Goal: Information Seeking & Learning: Learn about a topic

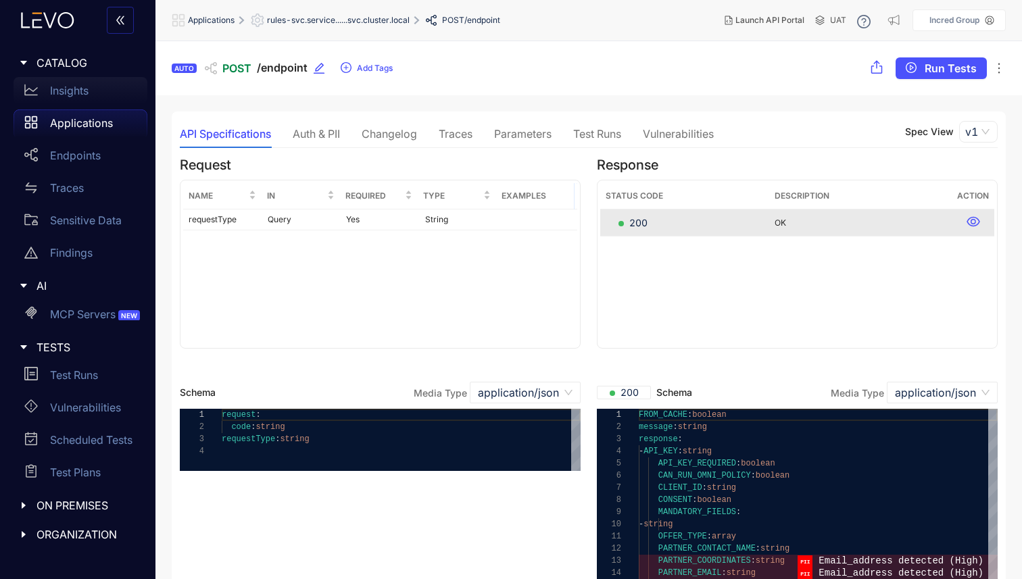
click at [64, 90] on p "Insights" at bounding box center [69, 90] width 39 height 12
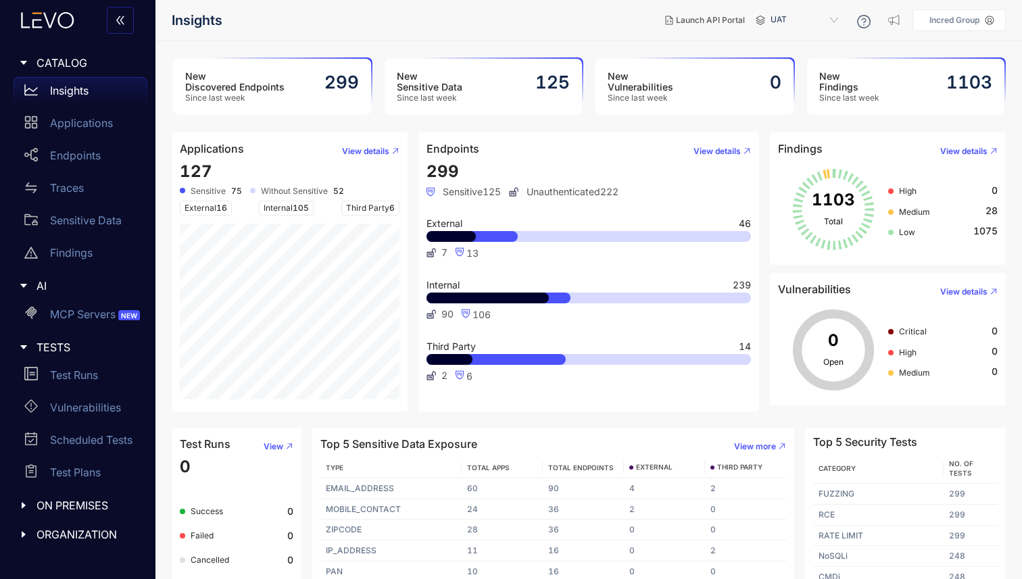
click at [955, 17] on p "Incred Group" at bounding box center [954, 20] width 50 height 9
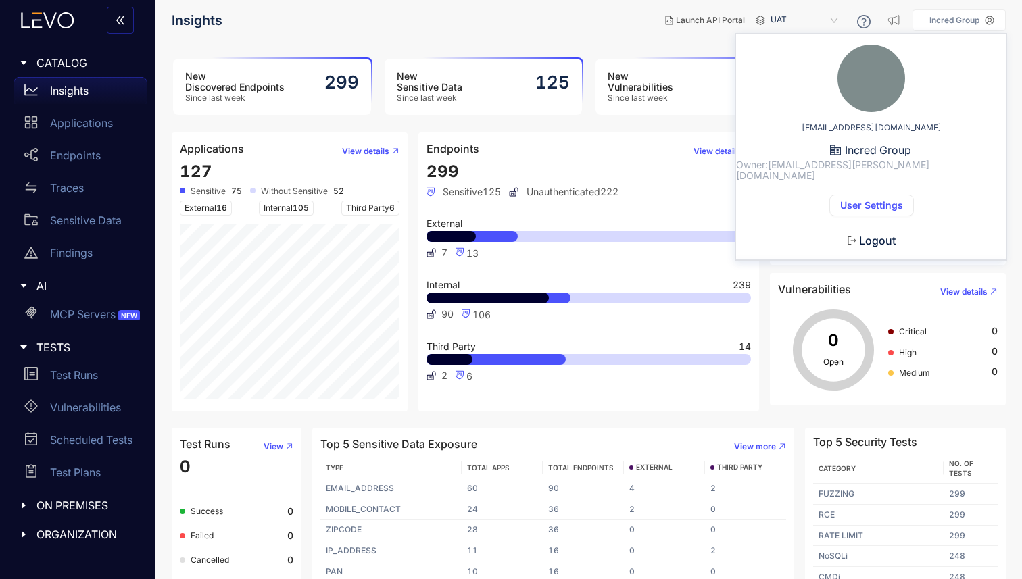
click at [857, 200] on span "User Settings" at bounding box center [871, 205] width 63 height 11
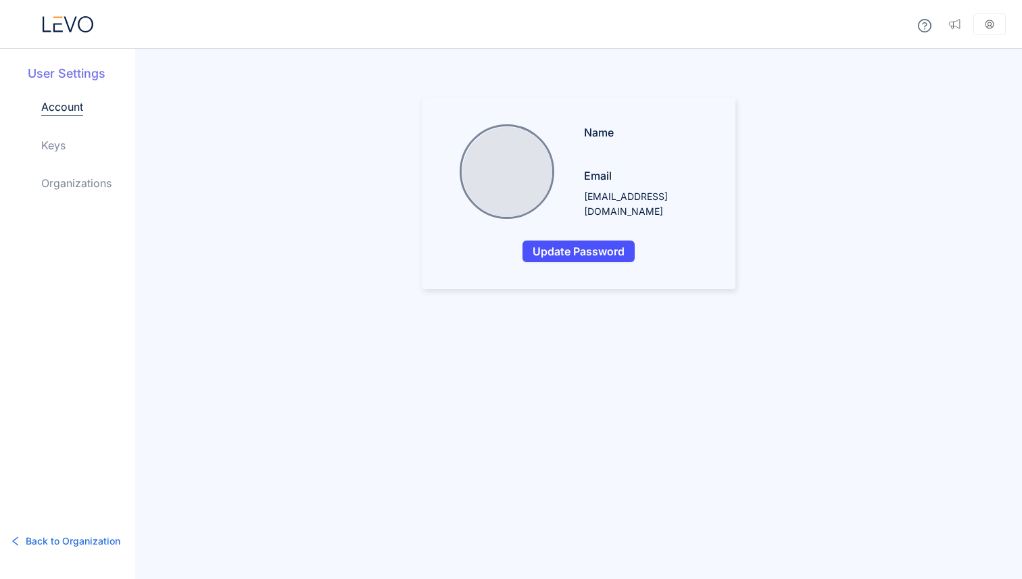
click at [46, 145] on link "Keys" at bounding box center [53, 145] width 24 height 16
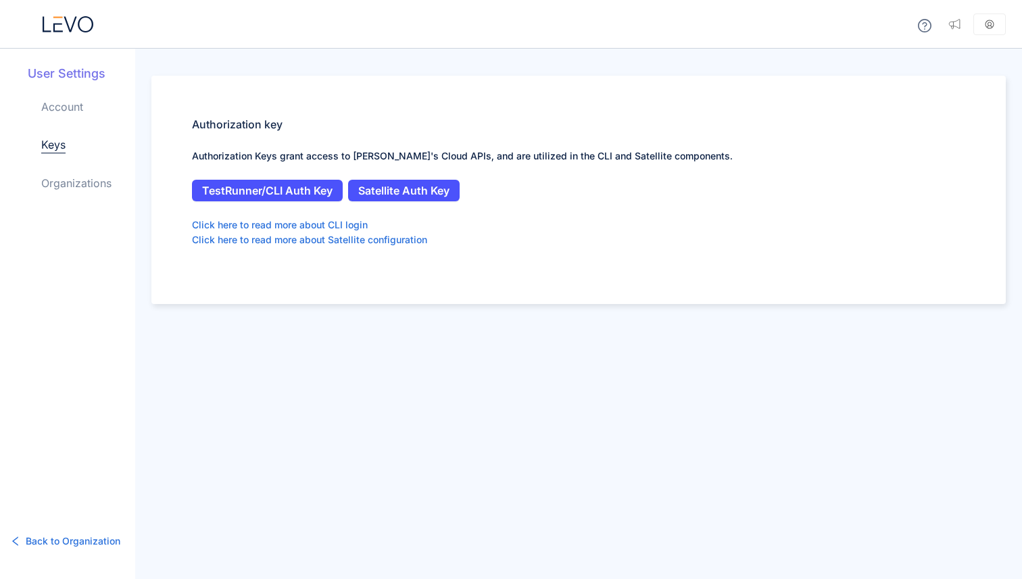
click at [77, 180] on link "Organizations" at bounding box center [76, 183] width 70 height 16
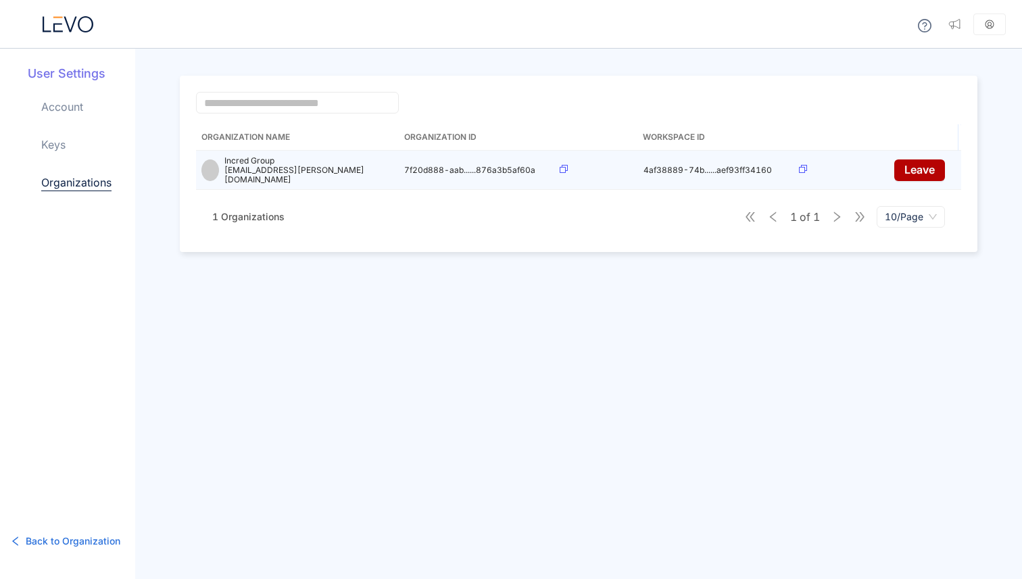
click at [259, 162] on p "Incred Group" at bounding box center [308, 160] width 169 height 9
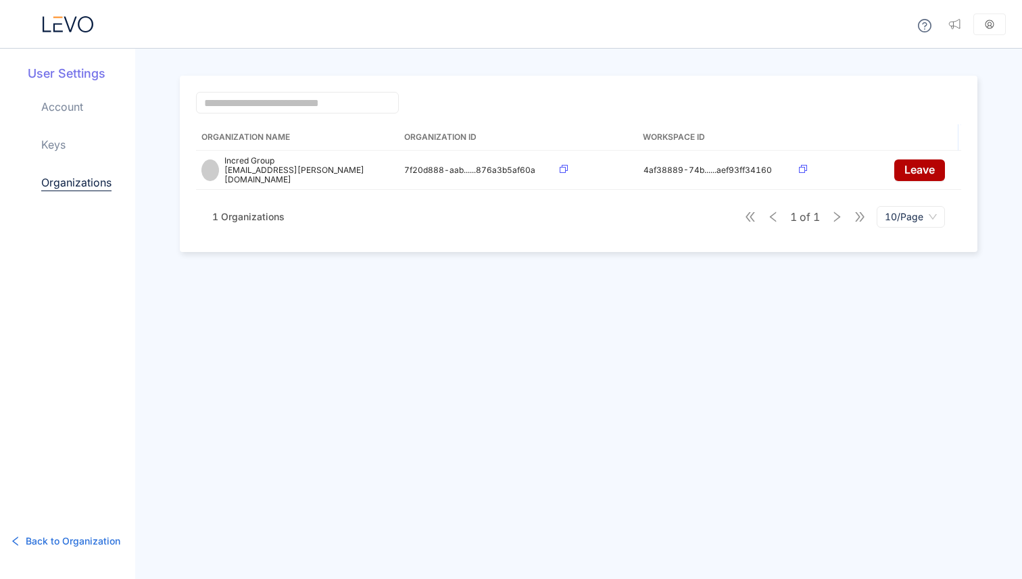
click at [12, 541] on icon "button" at bounding box center [15, 541] width 6 height 9
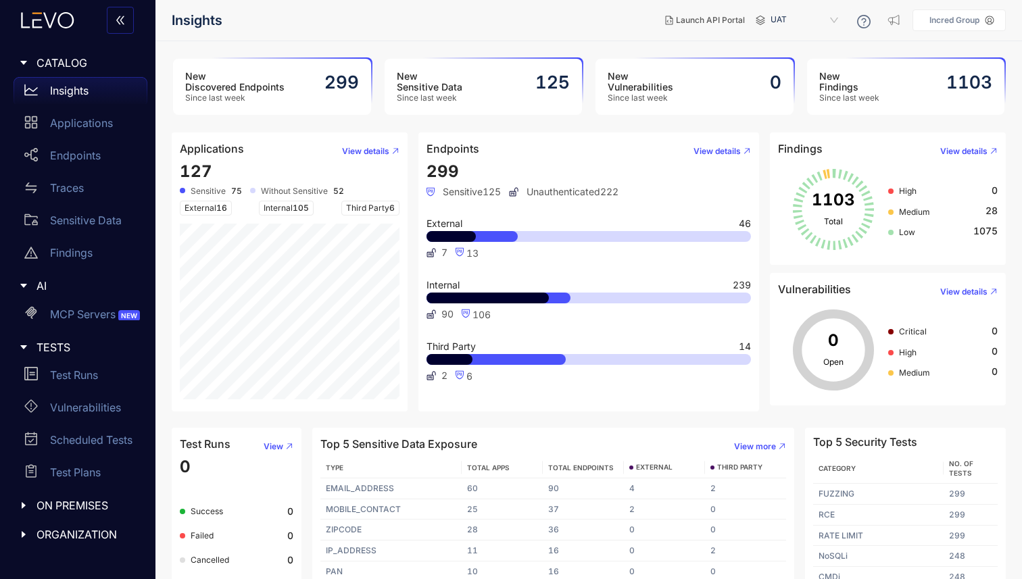
click at [473, 106] on div "New Sensitive Data Since last week 125" at bounding box center [484, 87] width 198 height 56
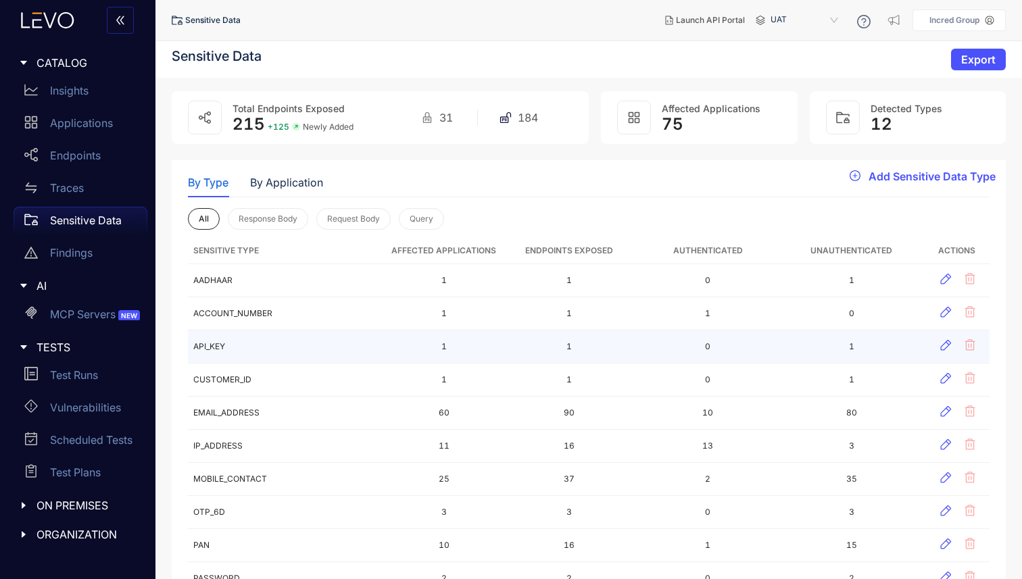
click at [211, 336] on td "API_KEY" at bounding box center [287, 347] width 198 height 33
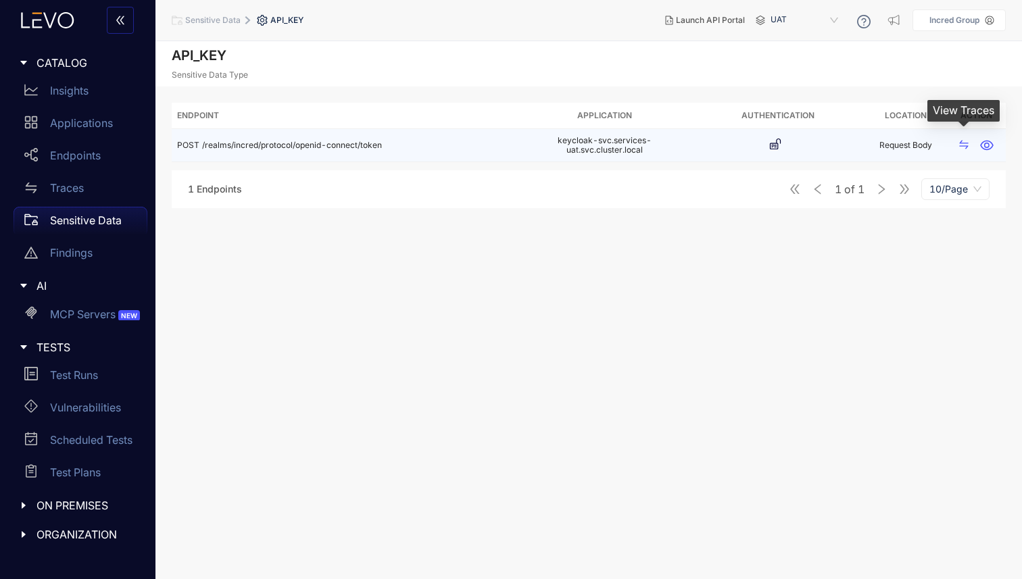
click at [965, 145] on icon "swap" at bounding box center [963, 144] width 11 height 11
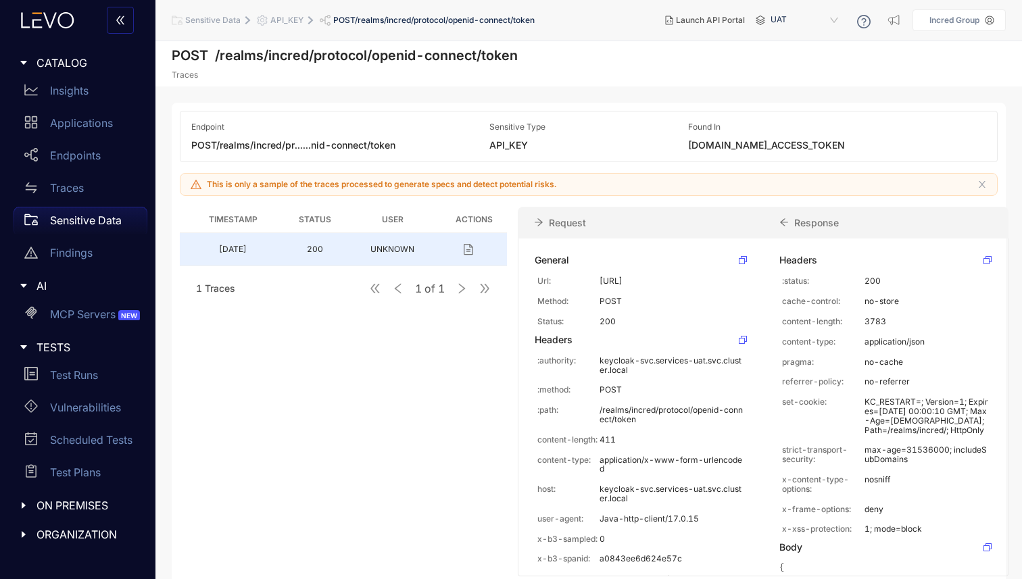
click at [837, 143] on div "REQUEST.BODY.GOOGLE_ACCESS_TOKEN" at bounding box center [837, 145] width 298 height 11
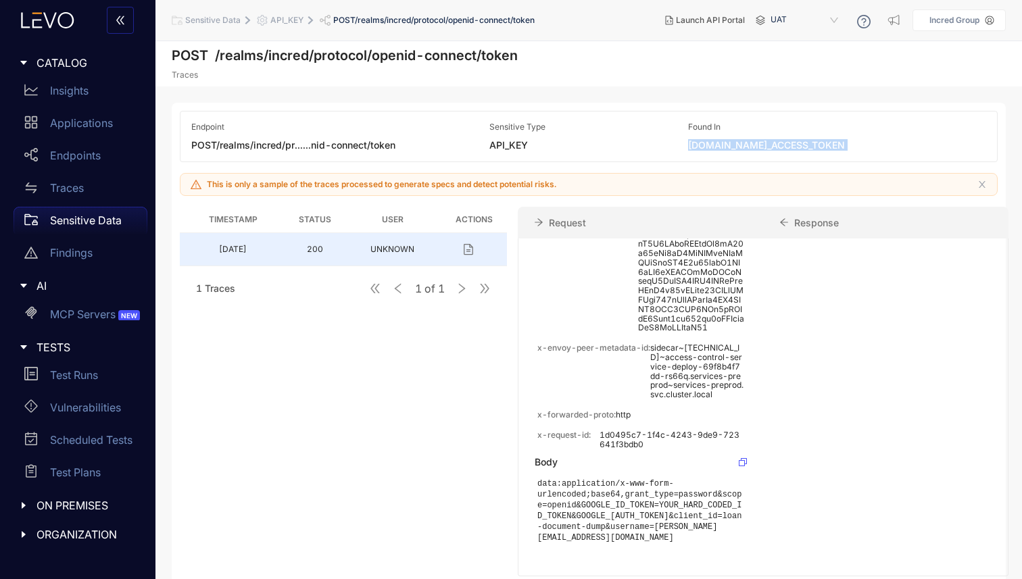
scroll to position [5, 0]
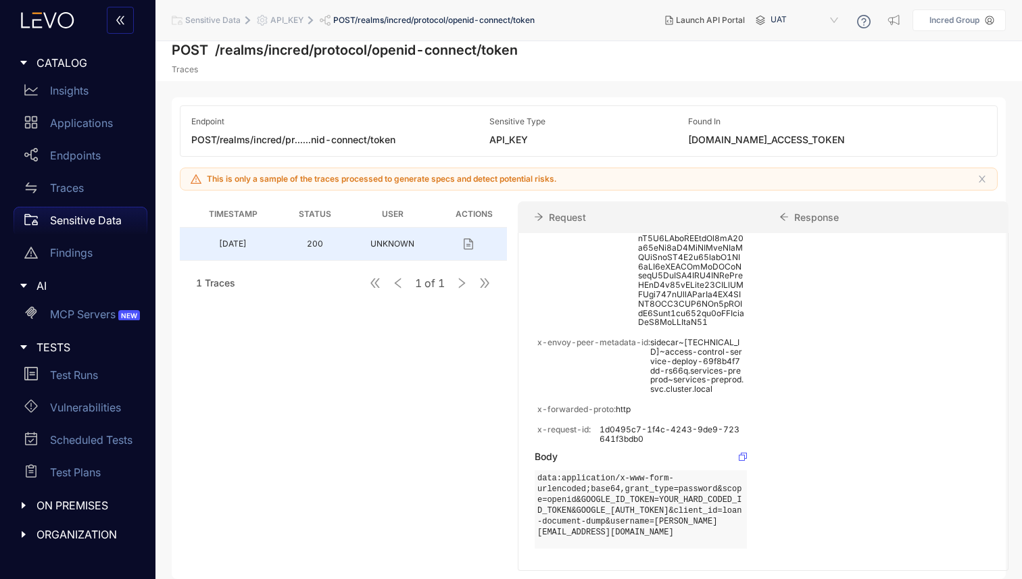
click at [602, 528] on pre "data:application/x-www-form-urlencoded;base64,grant_type=password&scope=openid&…" at bounding box center [640, 505] width 207 height 65
click at [641, 473] on pre "data:application/x-www-form-urlencoded;base64,grant_type=password&scope=openid&…" at bounding box center [640, 505] width 207 height 65
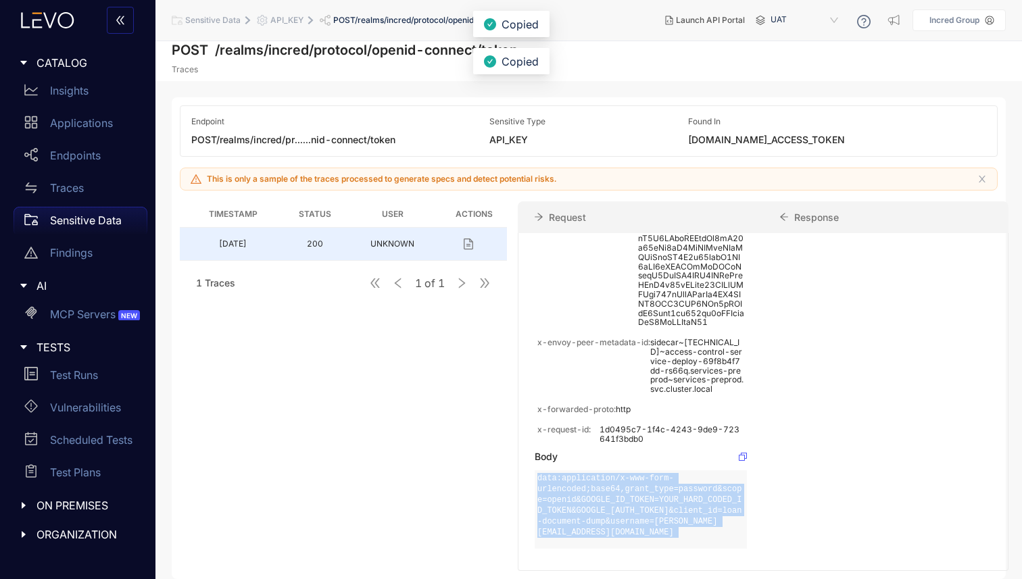
click at [641, 473] on pre "data:application/x-www-form-urlencoded;base64,grant_type=password&scope=openid&…" at bounding box center [640, 505] width 207 height 65
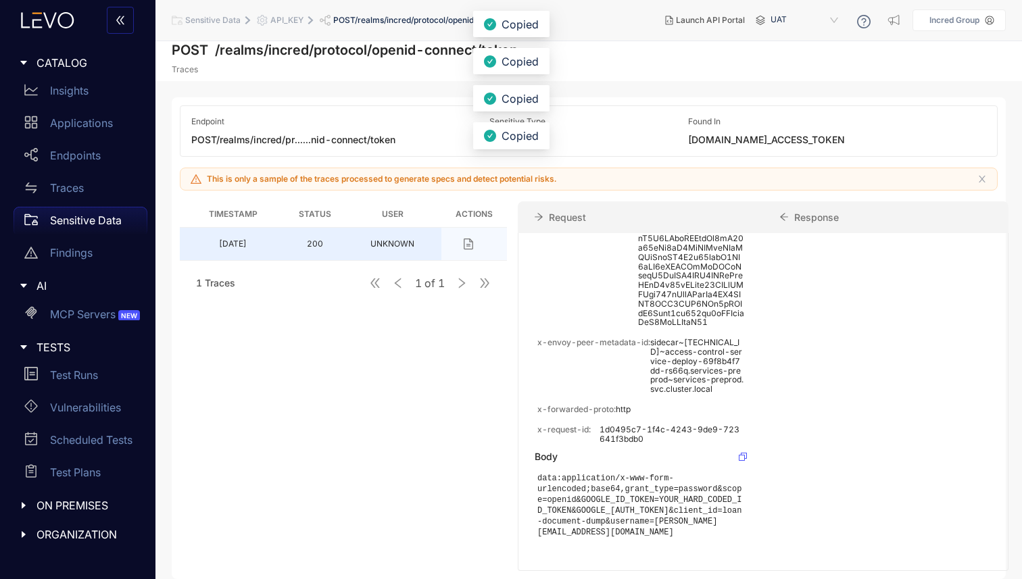
scroll to position [0, 0]
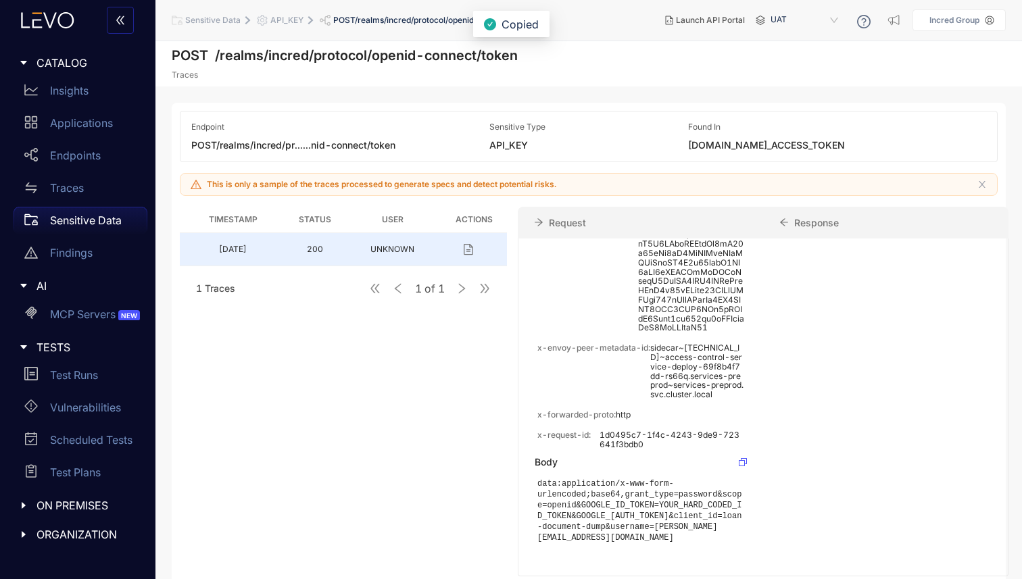
click at [87, 218] on p "Sensitive Data" at bounding box center [86, 220] width 72 height 12
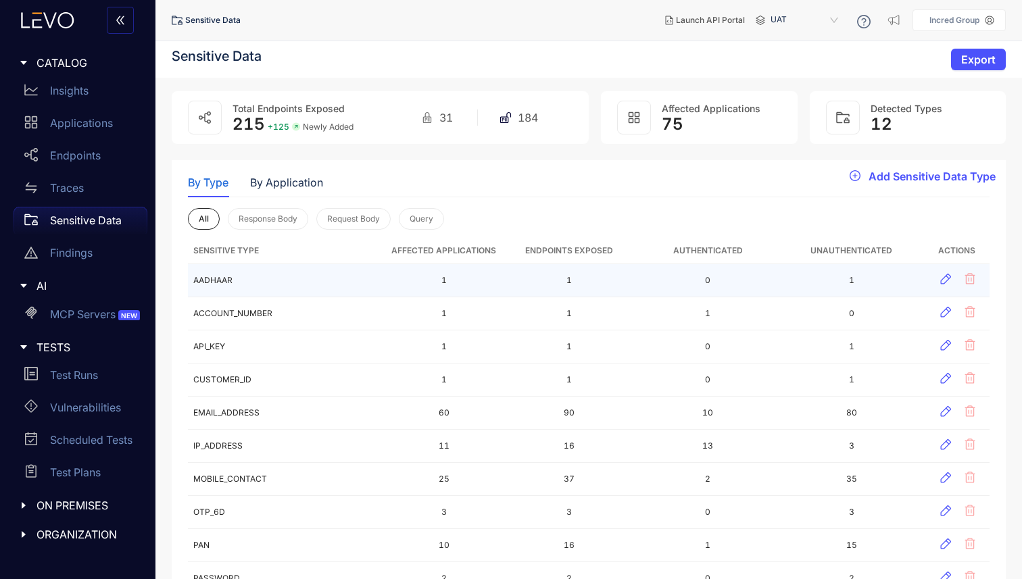
click at [214, 282] on td "AADHAAR" at bounding box center [287, 280] width 198 height 33
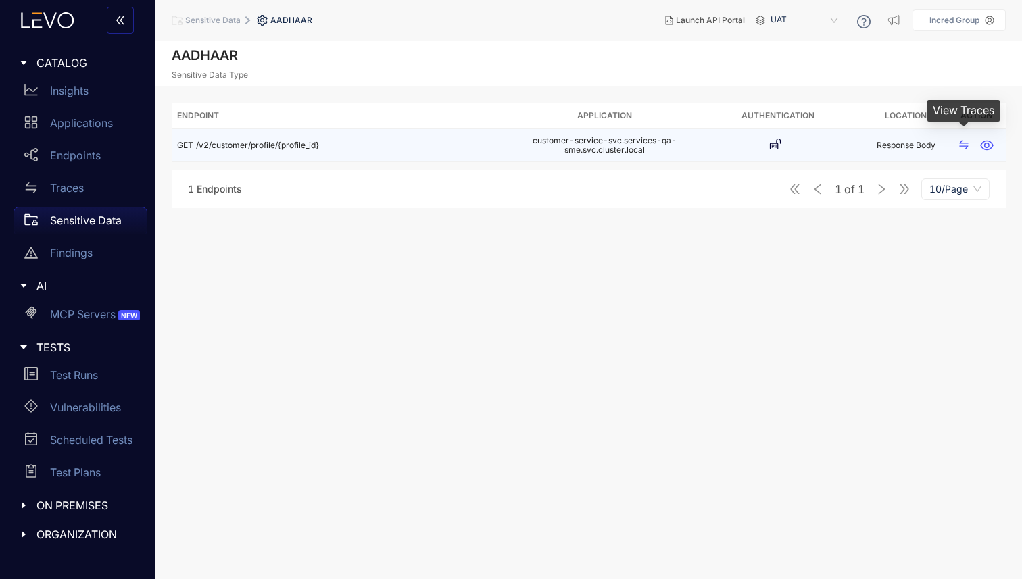
click at [961, 143] on icon "swap" at bounding box center [963, 144] width 11 height 11
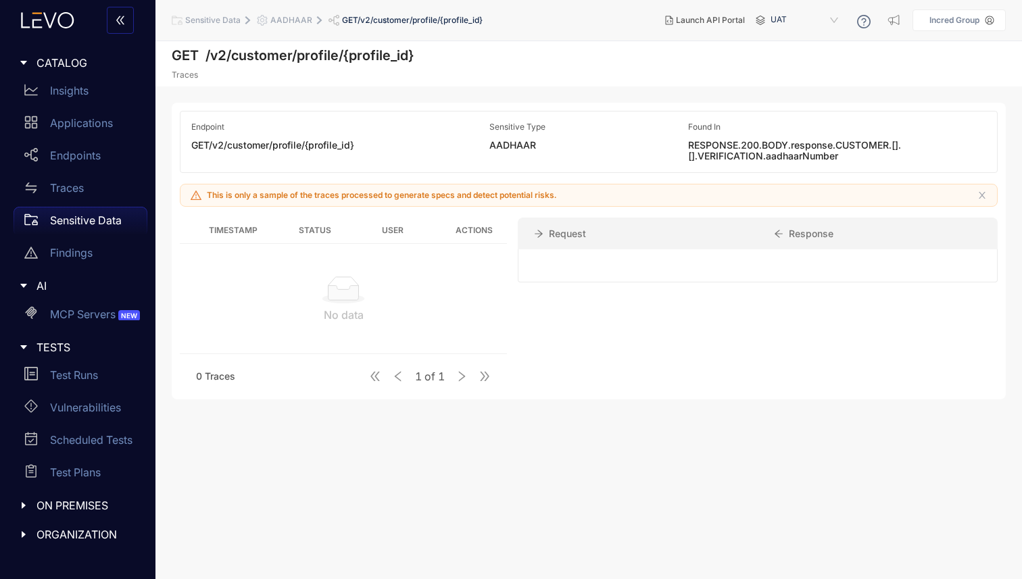
click at [800, 235] on div "Response" at bounding box center [878, 234] width 240 height 32
click at [981, 194] on icon "close" at bounding box center [982, 195] width 7 height 7
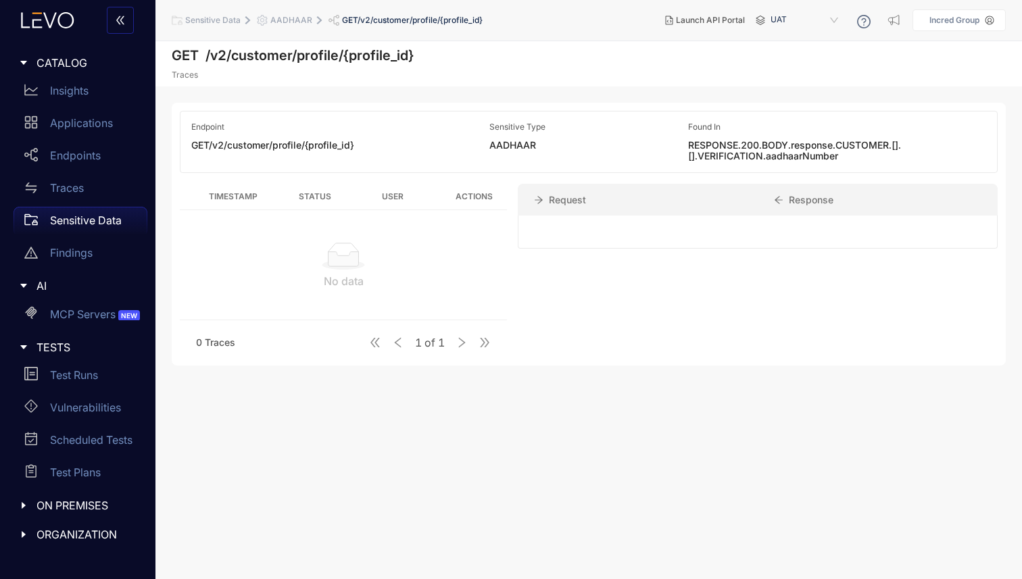
click at [404, 201] on th "User" at bounding box center [392, 197] width 98 height 26
click at [392, 195] on th "User" at bounding box center [392, 197] width 98 height 26
click at [474, 195] on th "Actions" at bounding box center [474, 197] width 66 height 26
click at [228, 198] on th "Timestamp" at bounding box center [233, 197] width 106 height 26
click at [474, 194] on th "Actions" at bounding box center [474, 197] width 66 height 26
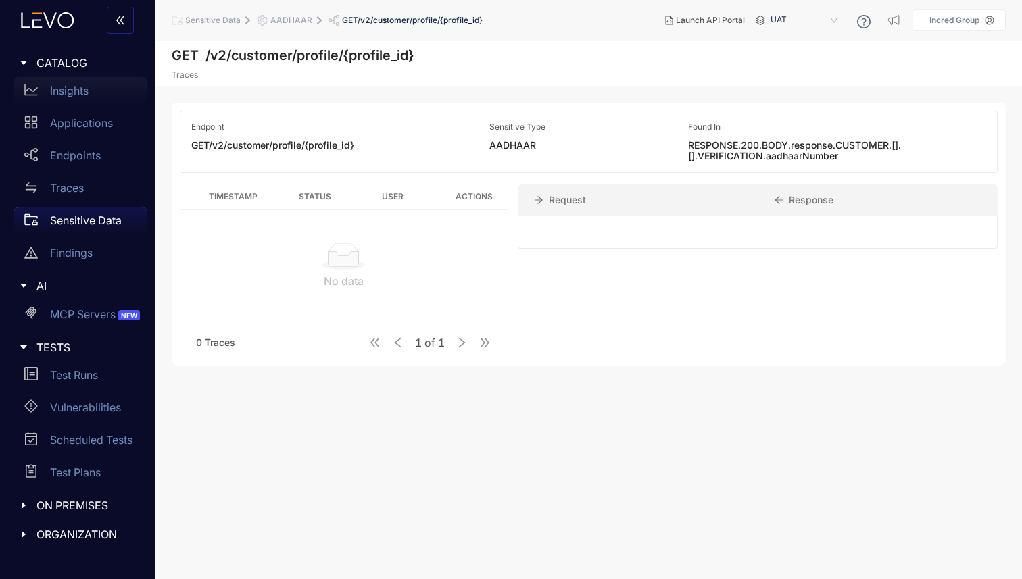
click at [74, 90] on p "Insights" at bounding box center [69, 90] width 39 height 12
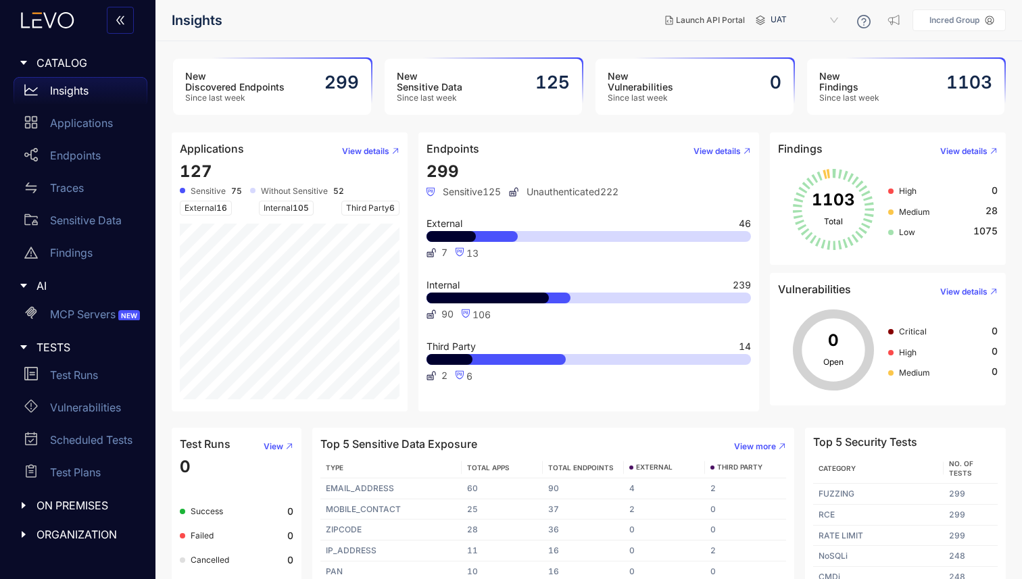
click at [872, 76] on h3 "New Findings" at bounding box center [849, 82] width 60 height 22
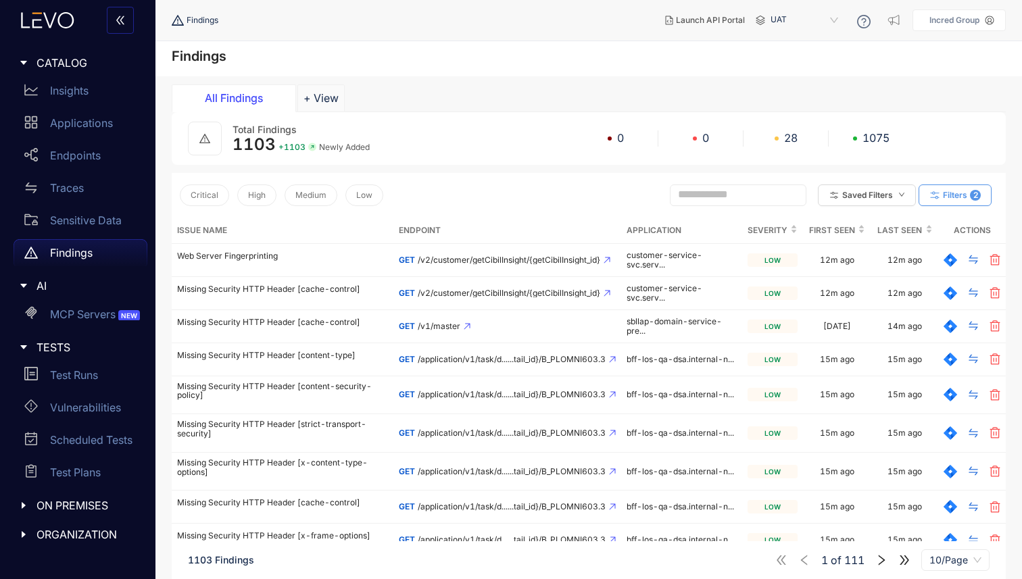
click at [955, 199] on span "Filters" at bounding box center [955, 195] width 24 height 9
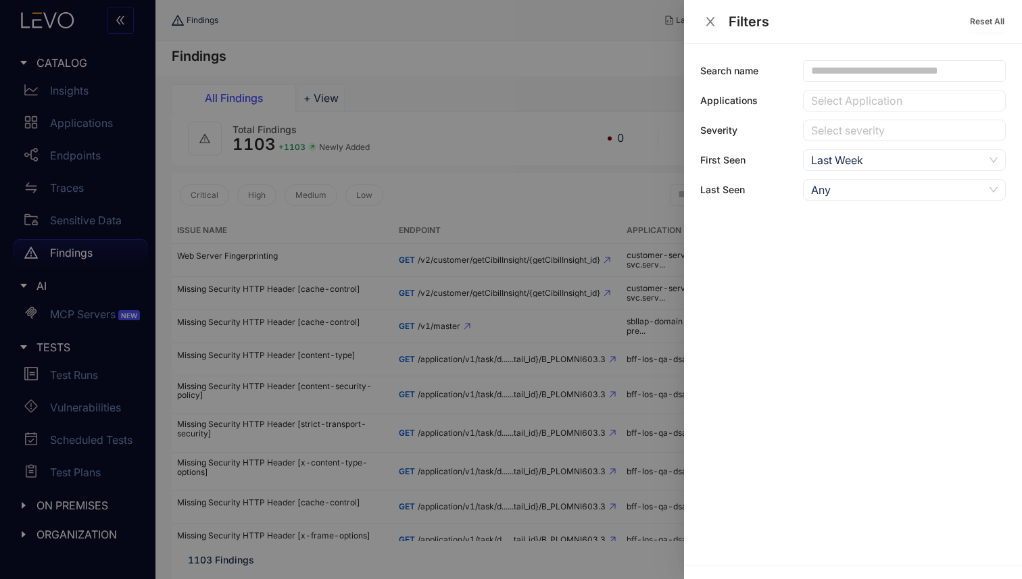
click at [846, 135] on div at bounding box center [898, 131] width 180 height 14
click at [826, 199] on div "Medium" at bounding box center [904, 200] width 187 height 15
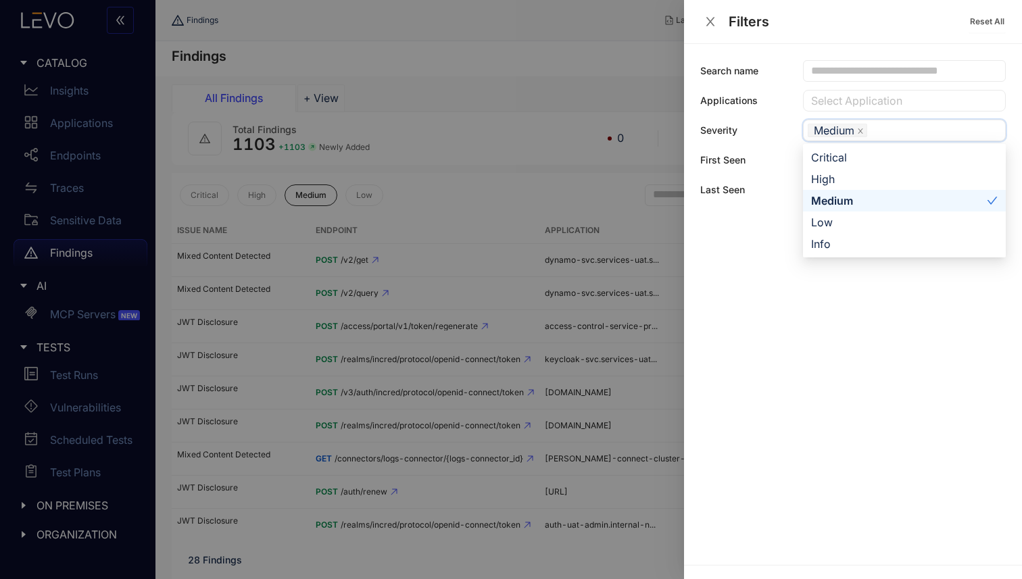
click at [925, 203] on div "Medium" at bounding box center [899, 200] width 176 height 15
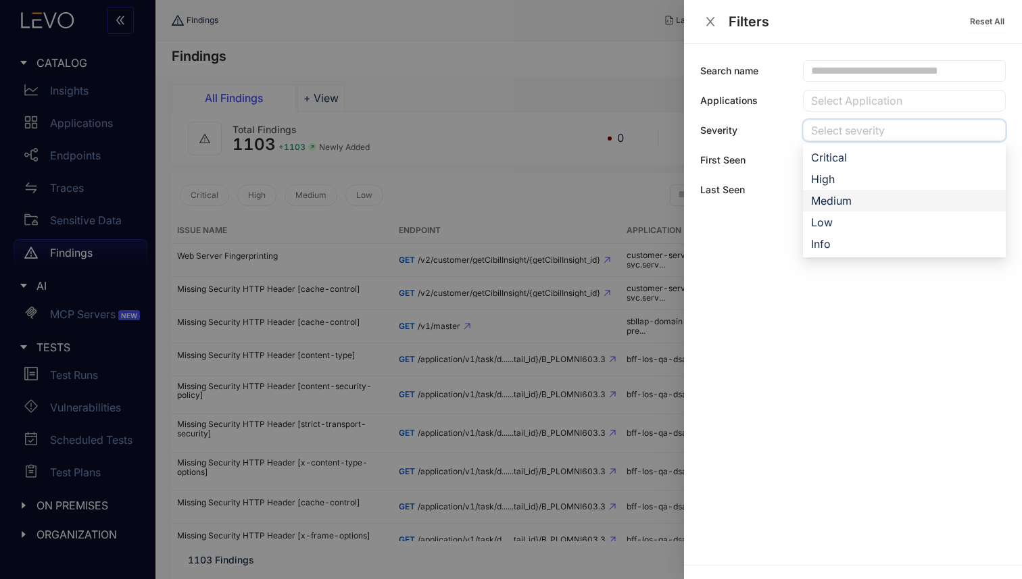
click at [925, 203] on div "Medium" at bounding box center [904, 200] width 187 height 15
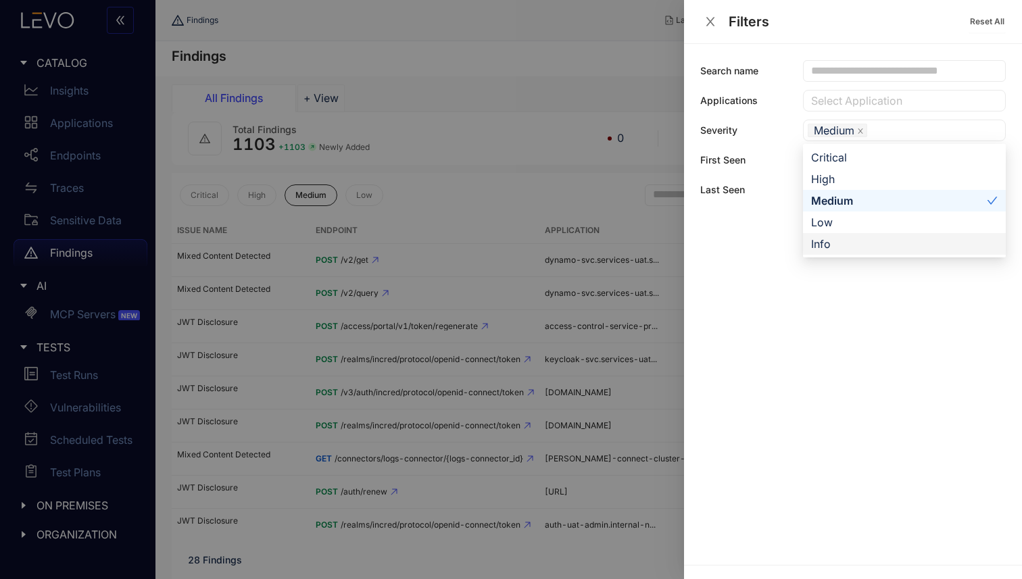
click at [871, 318] on div "Search name Applications Select Application Severity Medium First Seen Last Wee…" at bounding box center [853, 304] width 338 height 521
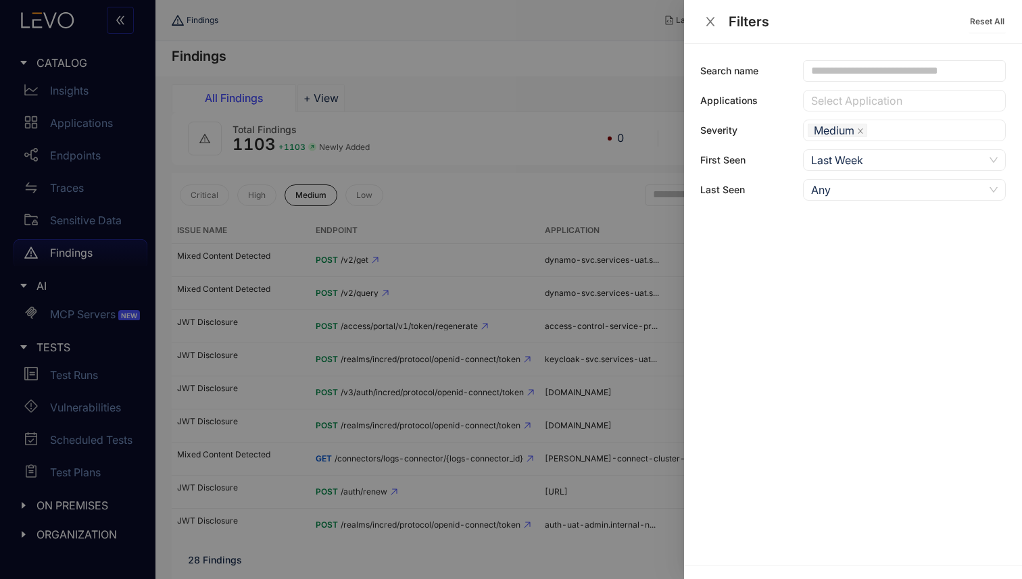
click at [708, 22] on icon "close" at bounding box center [710, 22] width 12 height 12
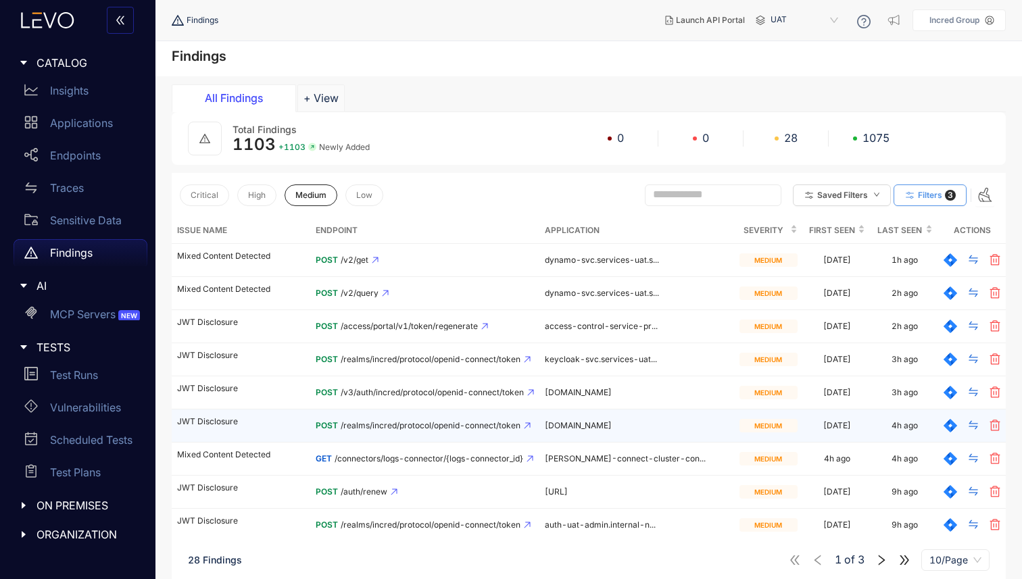
scroll to position [78, 0]
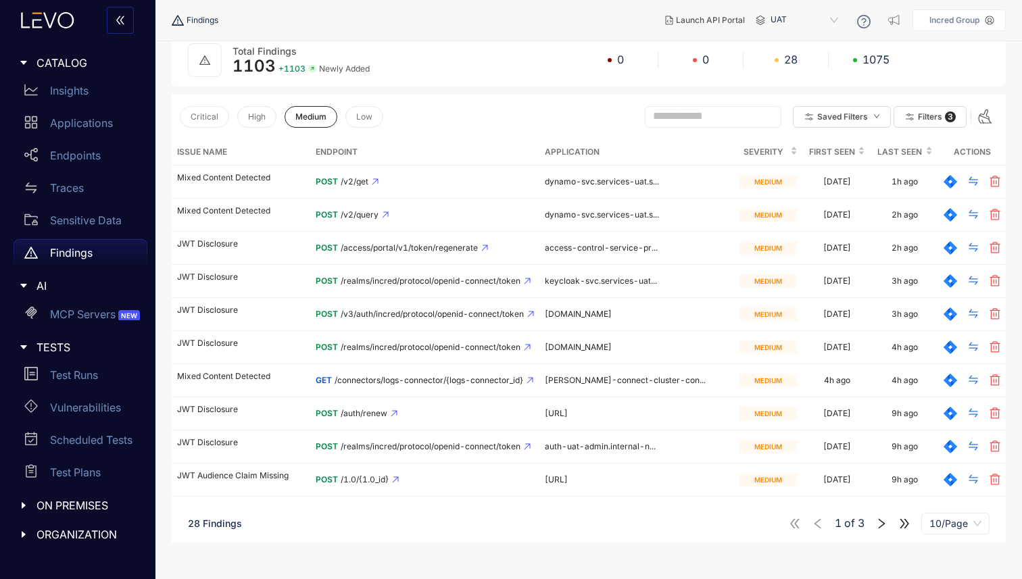
click at [882, 520] on icon "right" at bounding box center [882, 523] width 7 height 10
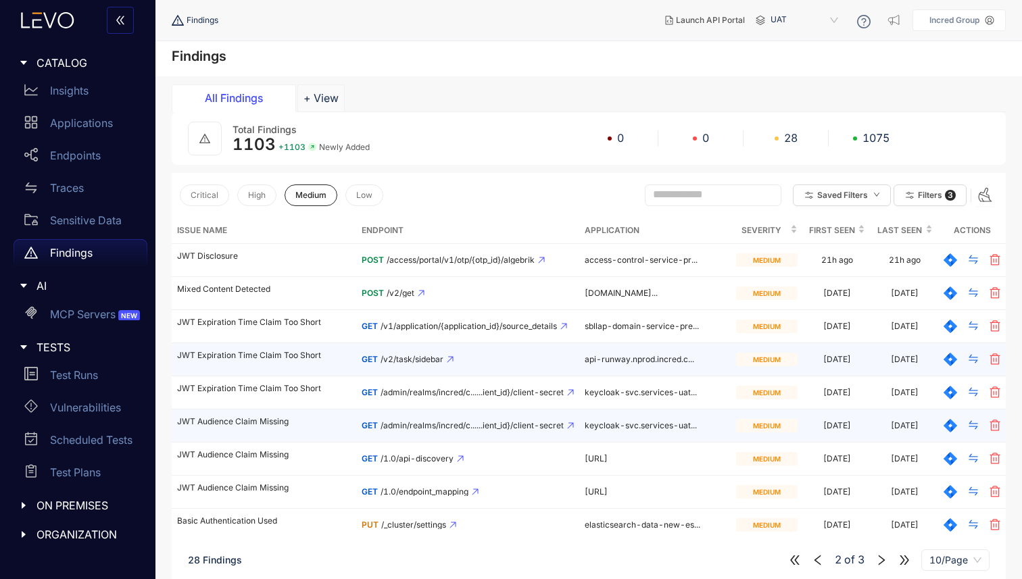
scroll to position [78, 0]
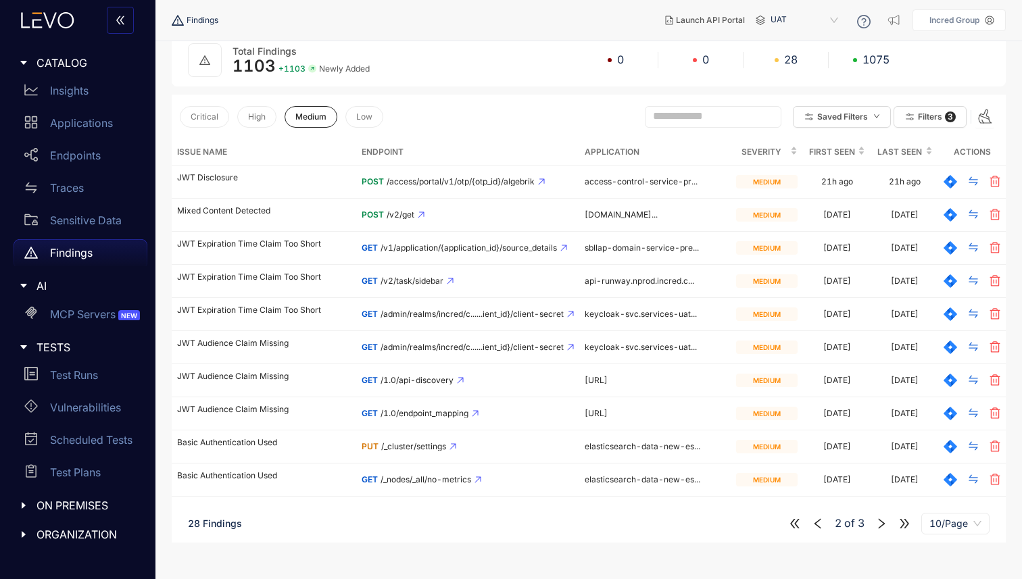
click at [883, 527] on icon "right" at bounding box center [881, 524] width 12 height 12
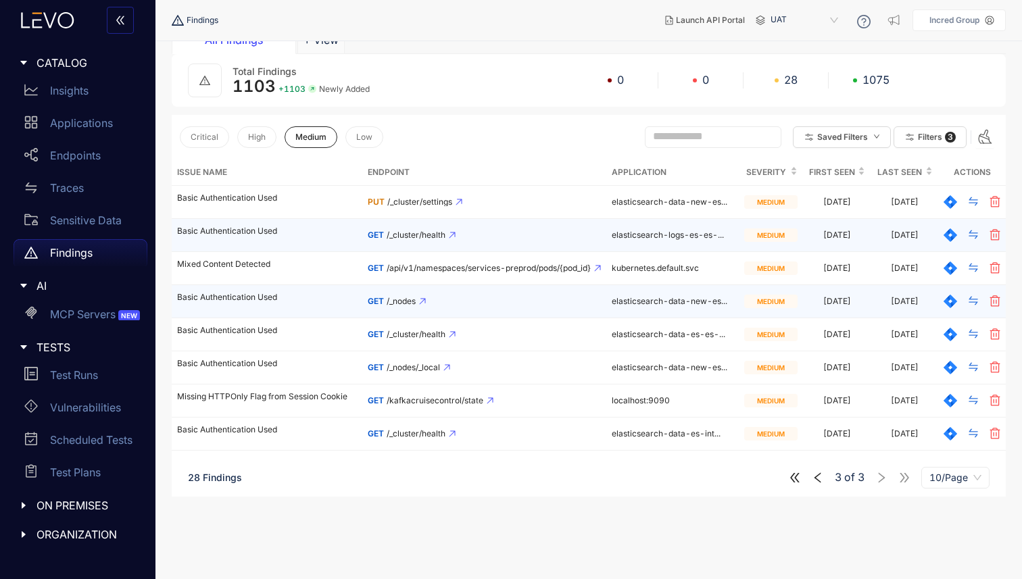
scroll to position [78, 0]
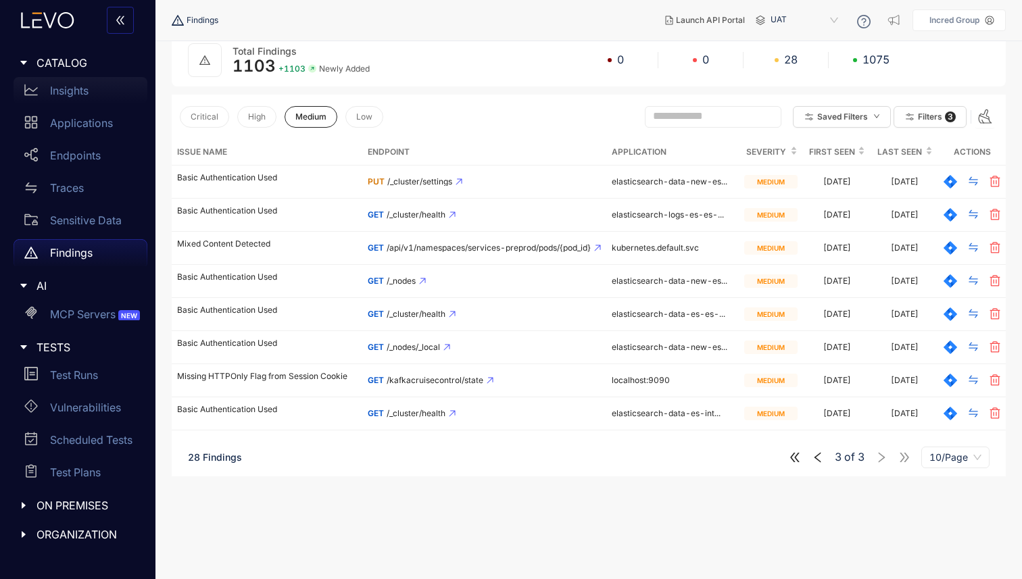
click at [72, 93] on p "Insights" at bounding box center [69, 90] width 39 height 12
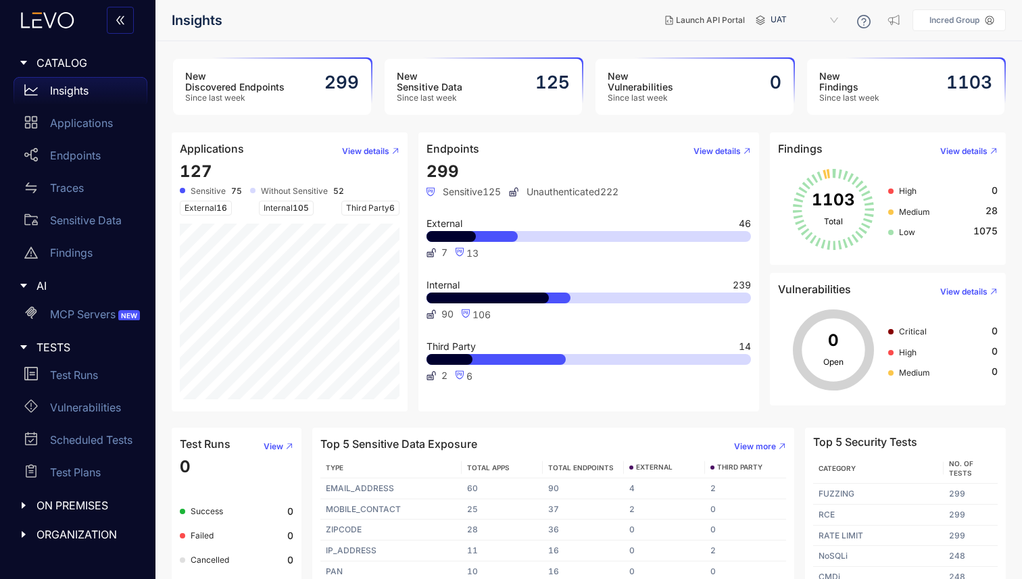
click at [764, 22] on icon at bounding box center [760, 20] width 9 height 9
click at [826, 22] on span "UAT" at bounding box center [806, 20] width 70 height 22
click at [418, 418] on main "New Discovered Endpoints Since last week 299 New Sensitive Data Since last week…" at bounding box center [588, 310] width 867 height 538
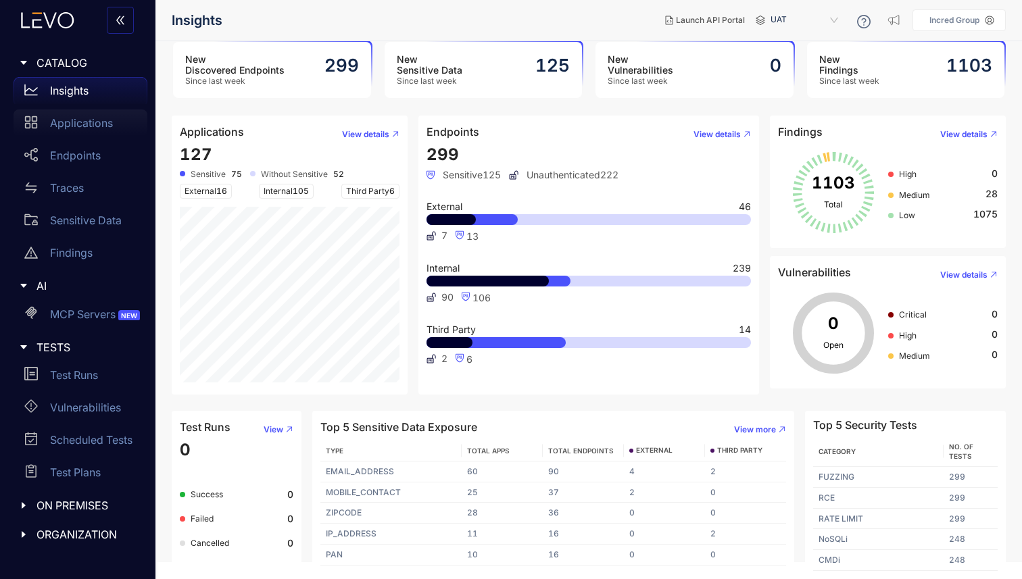
click at [78, 117] on p "Applications" at bounding box center [81, 123] width 63 height 12
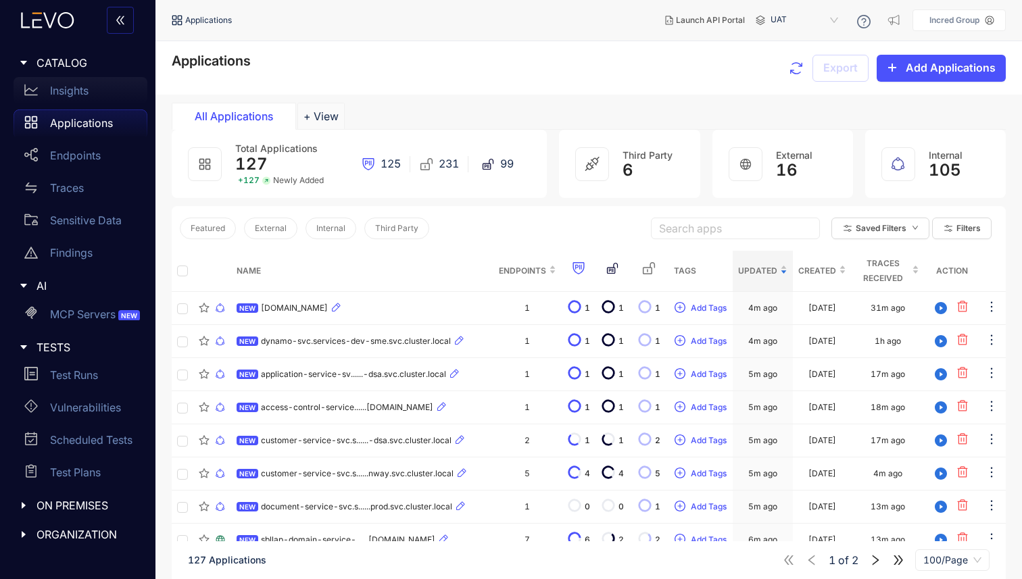
click at [68, 94] on p "Insights" at bounding box center [69, 90] width 39 height 12
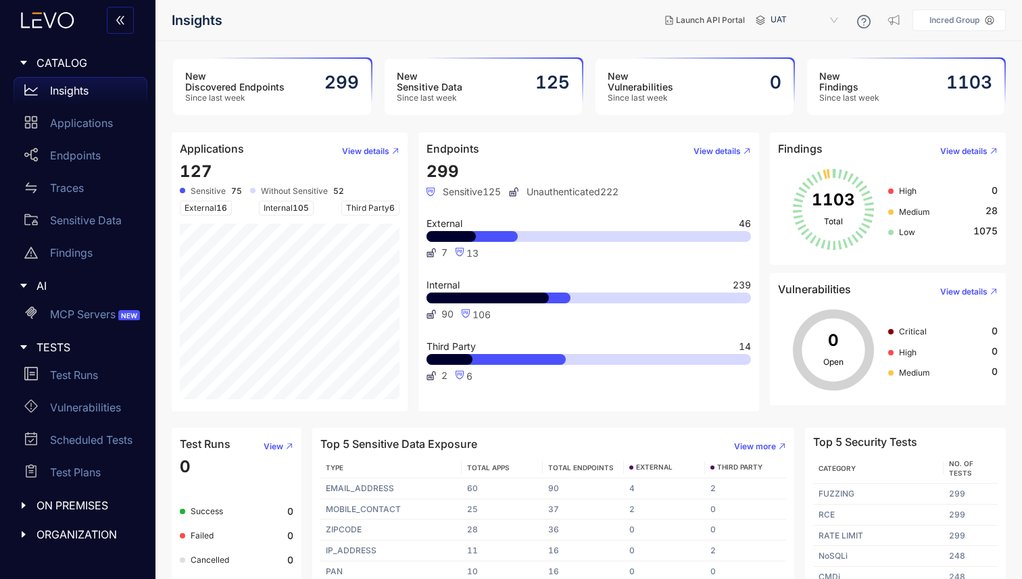
click at [570, 192] on span "Unauthenticated 222" at bounding box center [564, 192] width 110 height 11
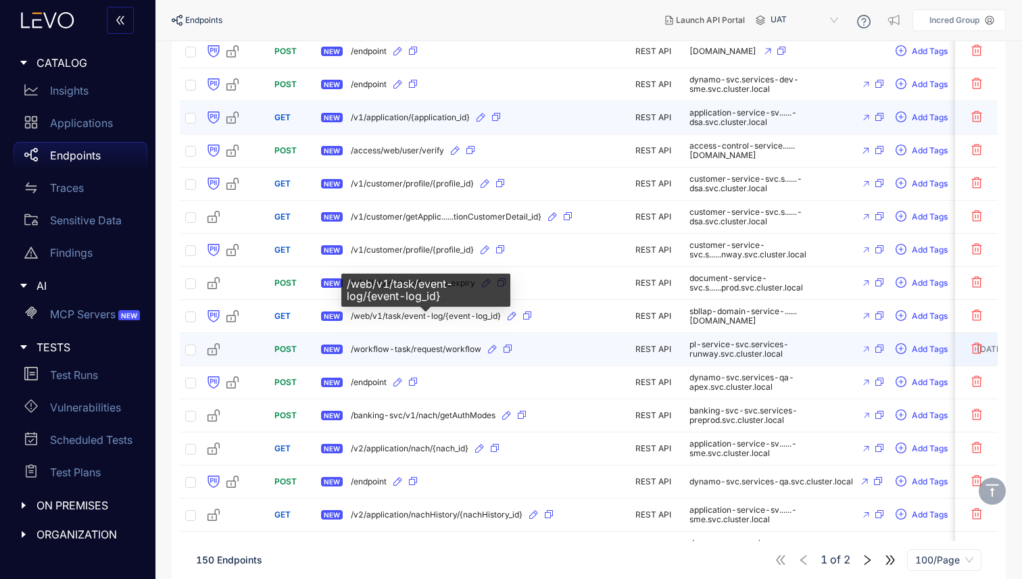
scroll to position [216, 0]
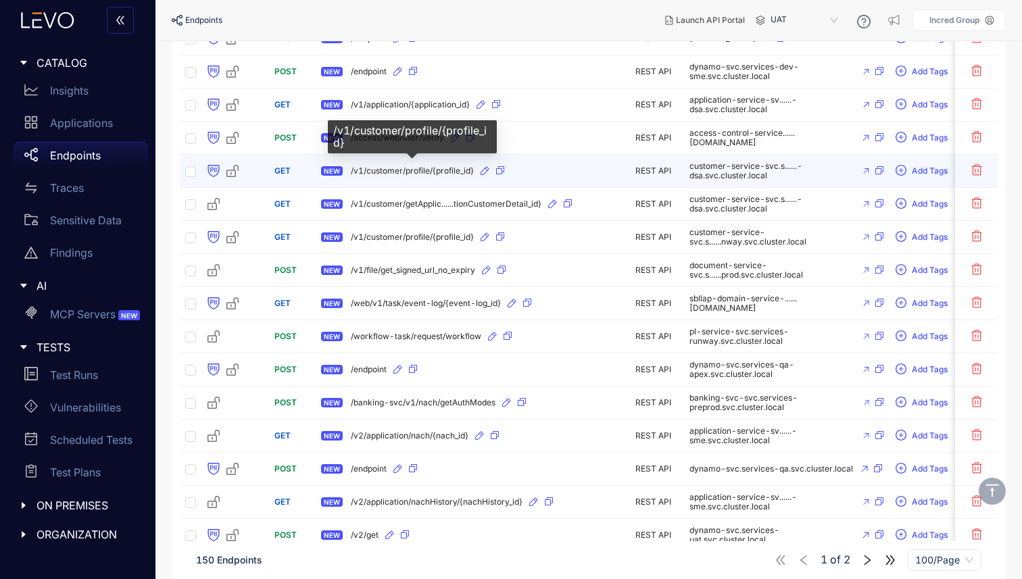
click at [409, 172] on span "/v1/customer/profile/{profile_id}" at bounding box center [412, 170] width 123 height 9
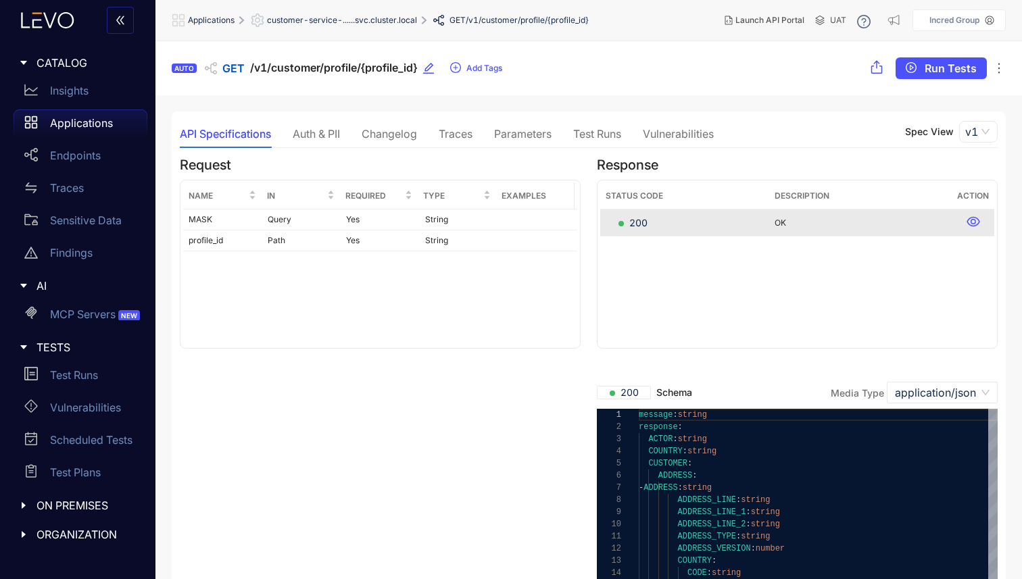
click at [675, 132] on div "Vulnerabilities" at bounding box center [678, 134] width 71 height 12
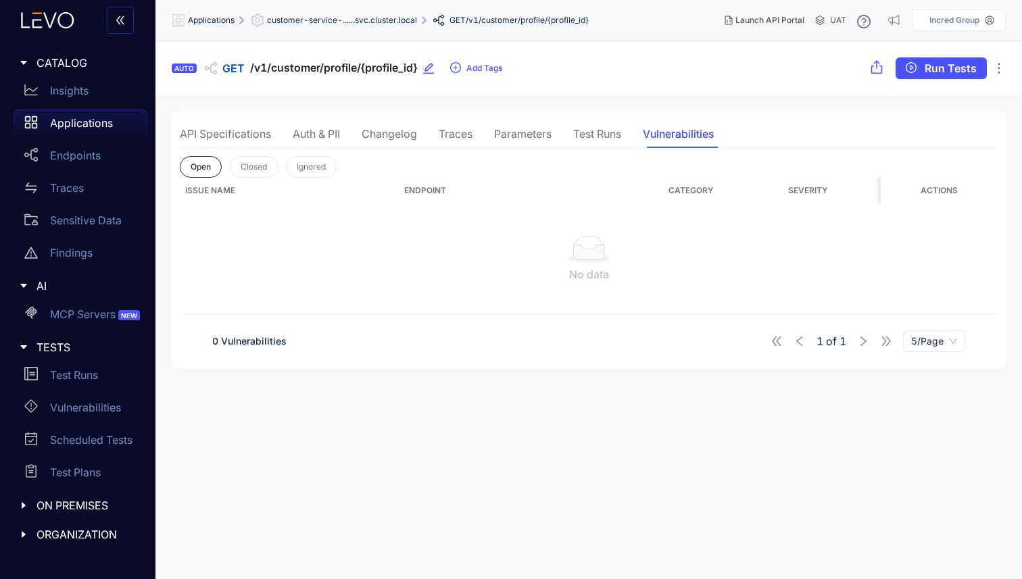
click at [230, 132] on div "API Specifications" at bounding box center [225, 134] width 91 height 12
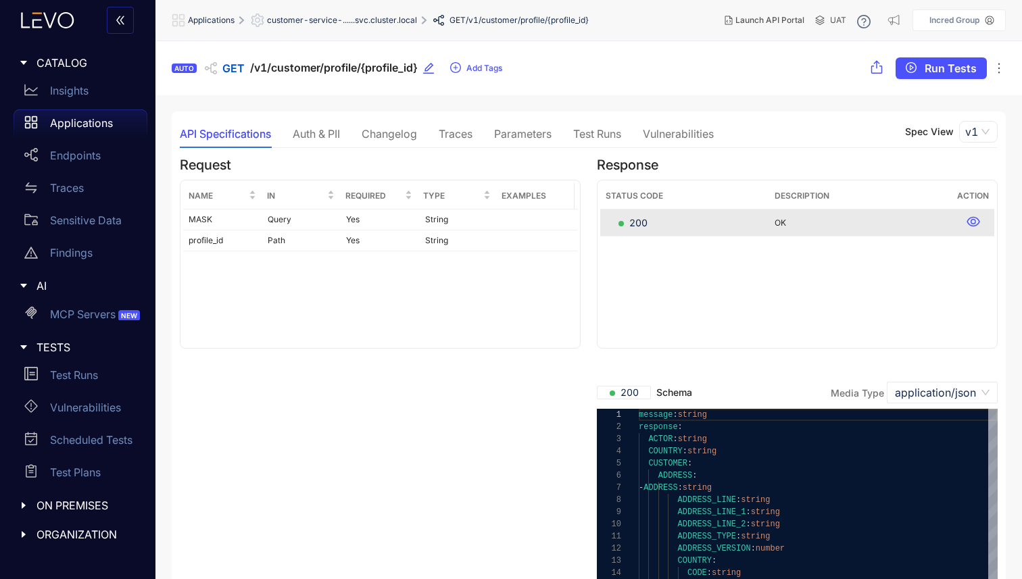
click at [316, 128] on div "Auth & PII" at bounding box center [316, 134] width 47 height 12
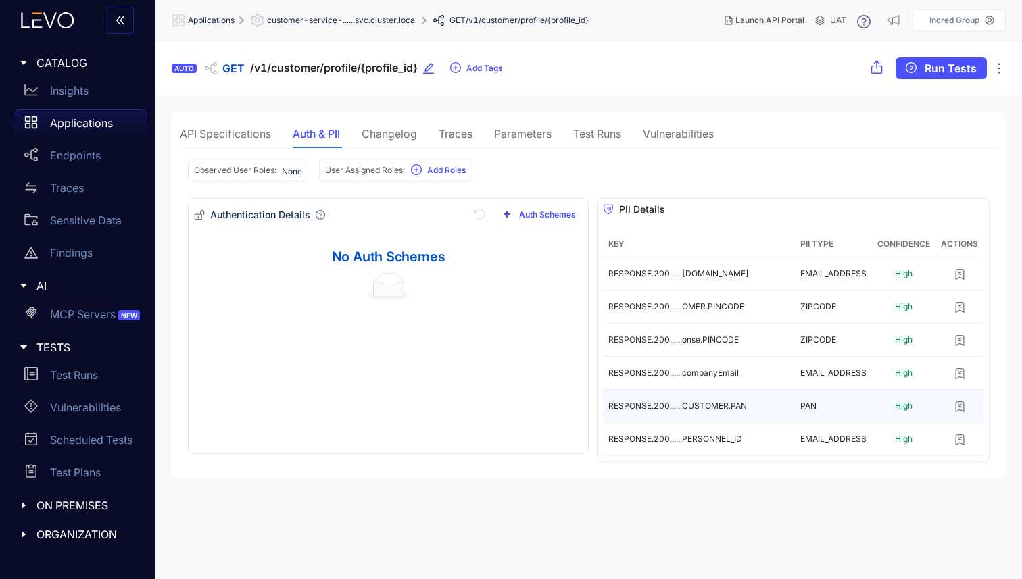
scroll to position [1, 0]
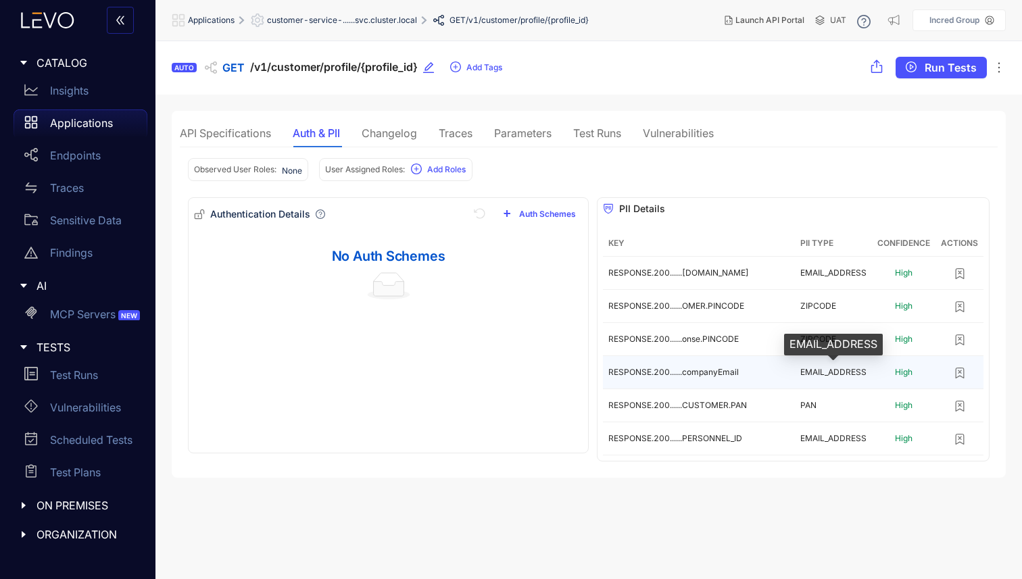
click at [832, 370] on span "EMAIL_ADDRESS" at bounding box center [833, 372] width 66 height 10
click at [904, 369] on span "High" at bounding box center [904, 372] width 18 height 10
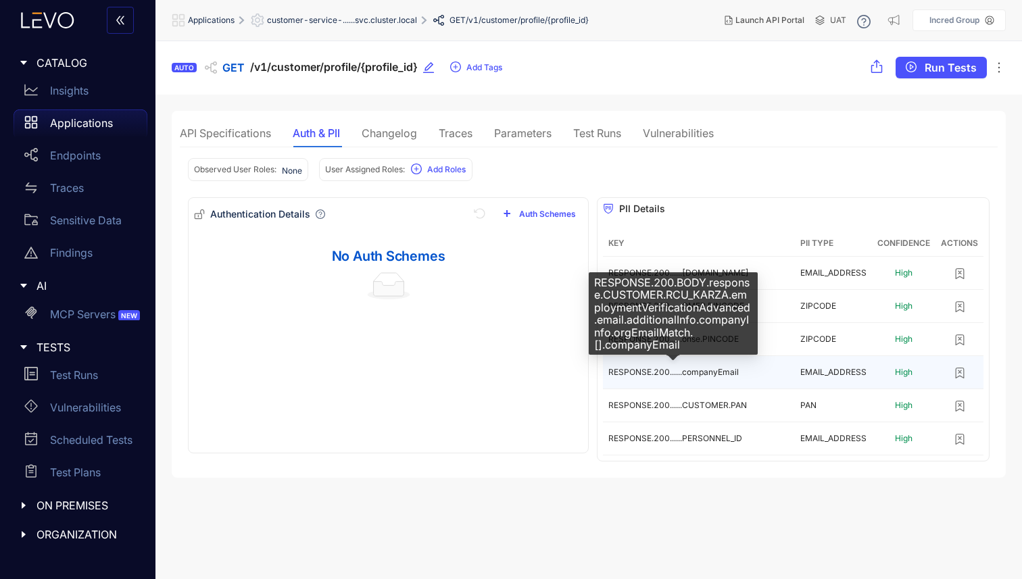
click at [630, 372] on span "RESPONSE.200......companyEmail" at bounding box center [673, 372] width 130 height 10
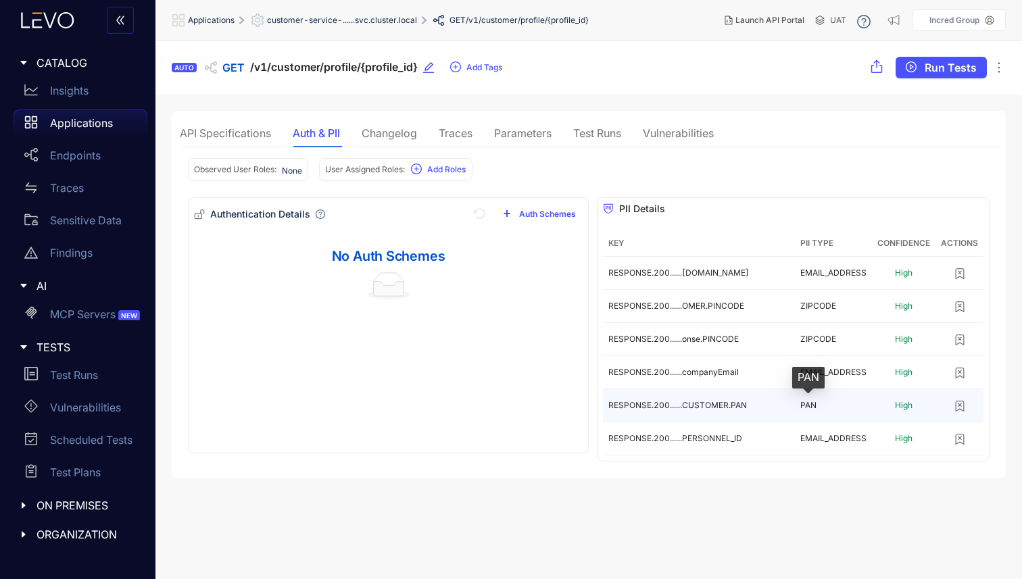
click at [812, 409] on span "PAN" at bounding box center [808, 405] width 16 height 10
click at [809, 402] on span "PAN" at bounding box center [808, 405] width 16 height 10
click at [809, 406] on span "PAN" at bounding box center [808, 405] width 16 height 10
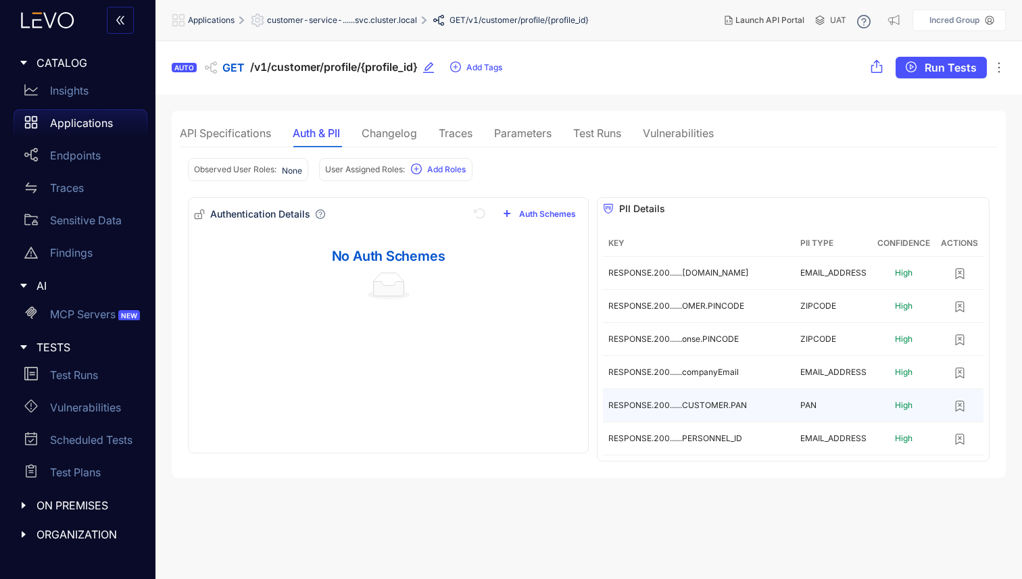
click at [710, 399] on td "RESPONSE.200......CUSTOMER.PAN" at bounding box center [699, 405] width 192 height 33
click at [902, 403] on span "High" at bounding box center [904, 405] width 18 height 10
click at [558, 137] on div "API Specifications Auth & PII Changelog Traces Parameters Test Runs Vulnerabili…" at bounding box center [447, 133] width 534 height 28
click at [555, 137] on div "API Specifications Auth & PII Changelog Traces Parameters Test Runs Vulnerabili…" at bounding box center [447, 133] width 534 height 28
click at [527, 134] on div "Parameters" at bounding box center [522, 133] width 57 height 12
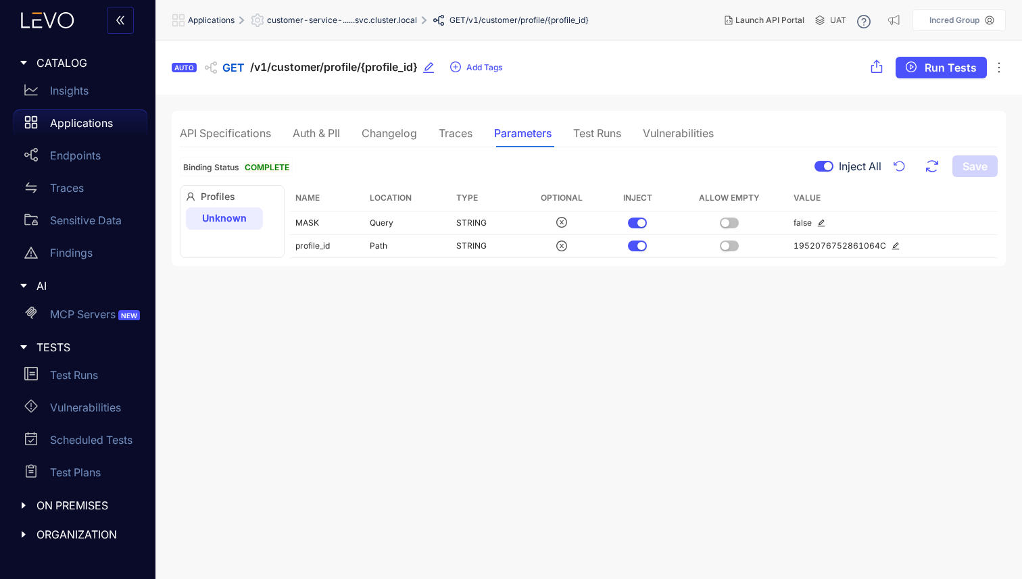
click at [395, 128] on div "Changelog" at bounding box center [389, 133] width 55 height 12
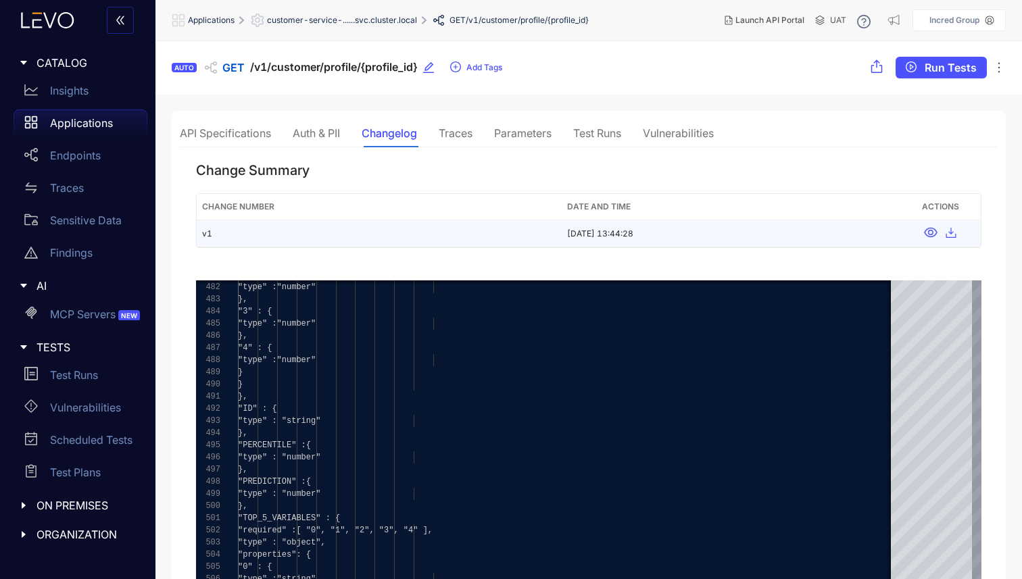
scroll to position [0, 0]
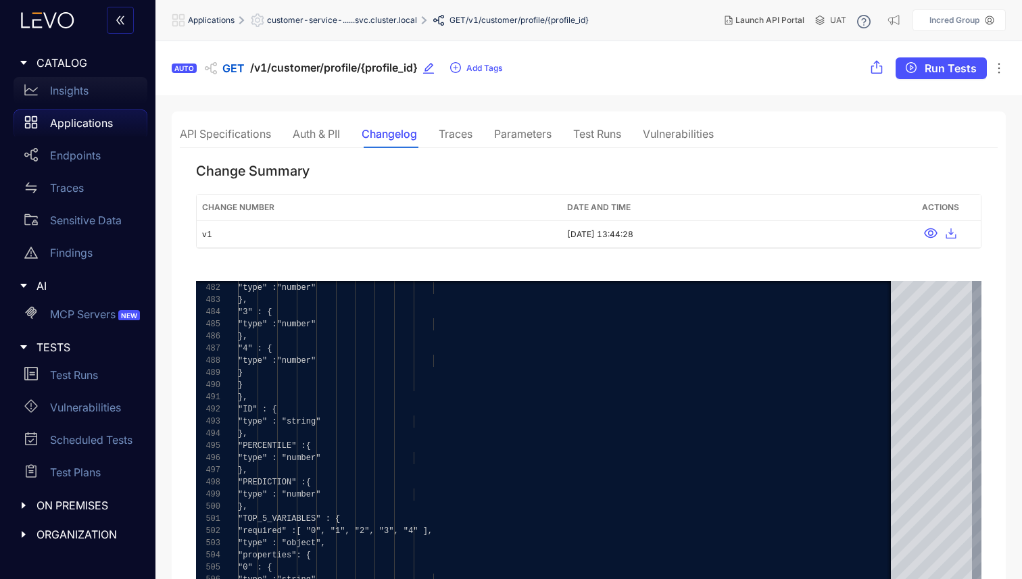
click at [67, 91] on p "Insights" at bounding box center [69, 90] width 39 height 12
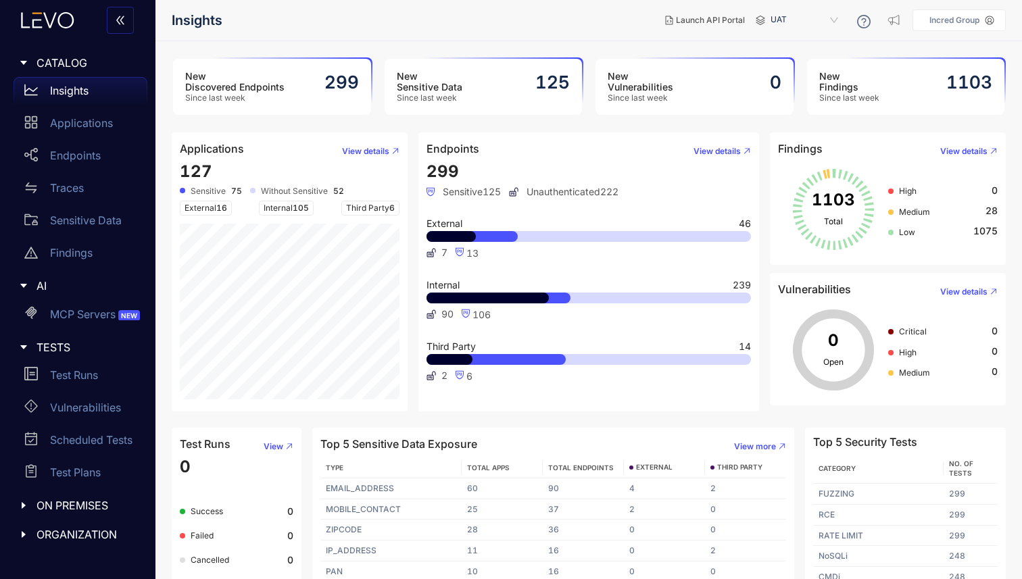
scroll to position [17, 0]
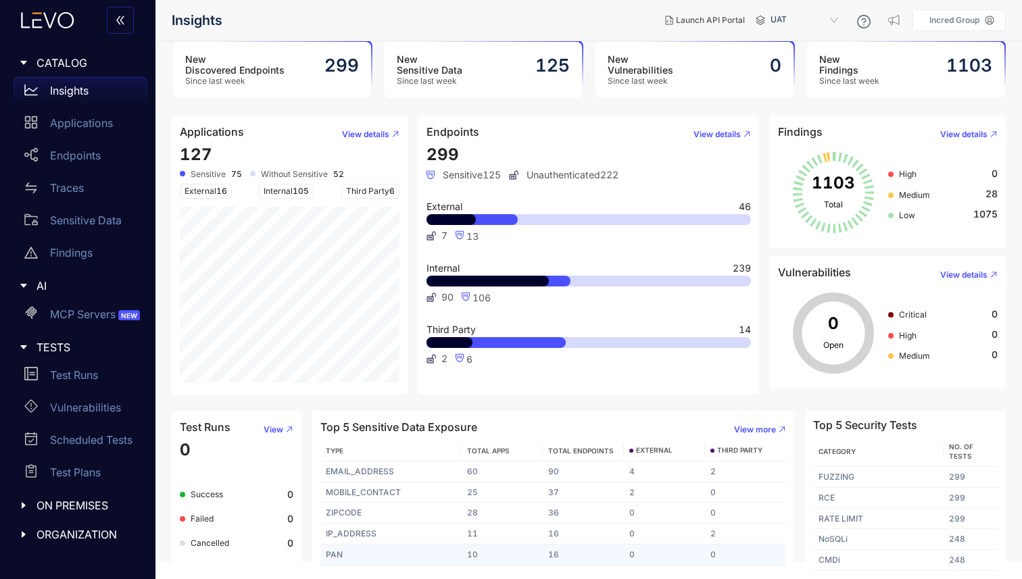
click at [332, 554] on td "PAN" at bounding box center [390, 555] width 141 height 21
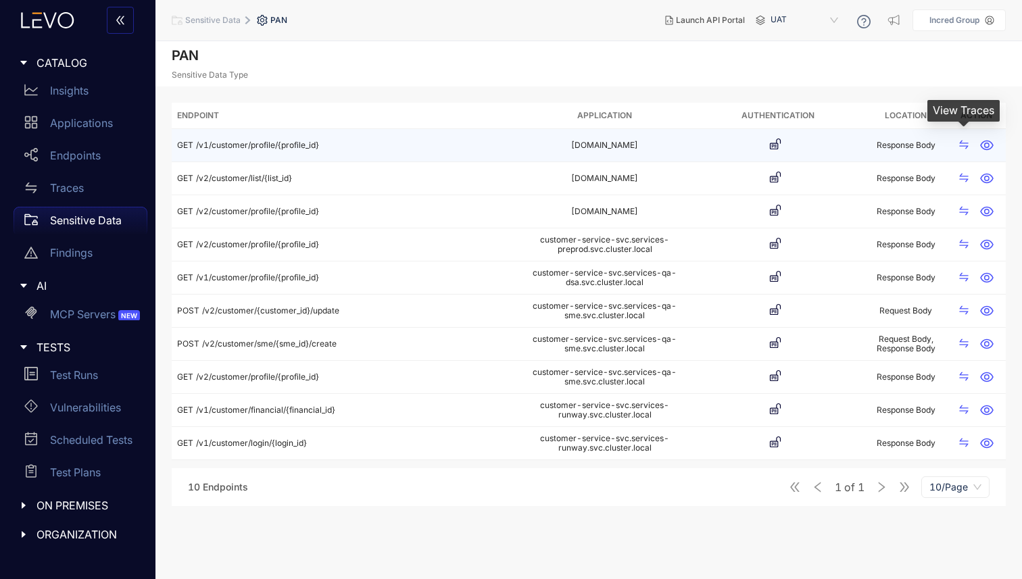
click at [966, 144] on icon "swap" at bounding box center [963, 144] width 11 height 11
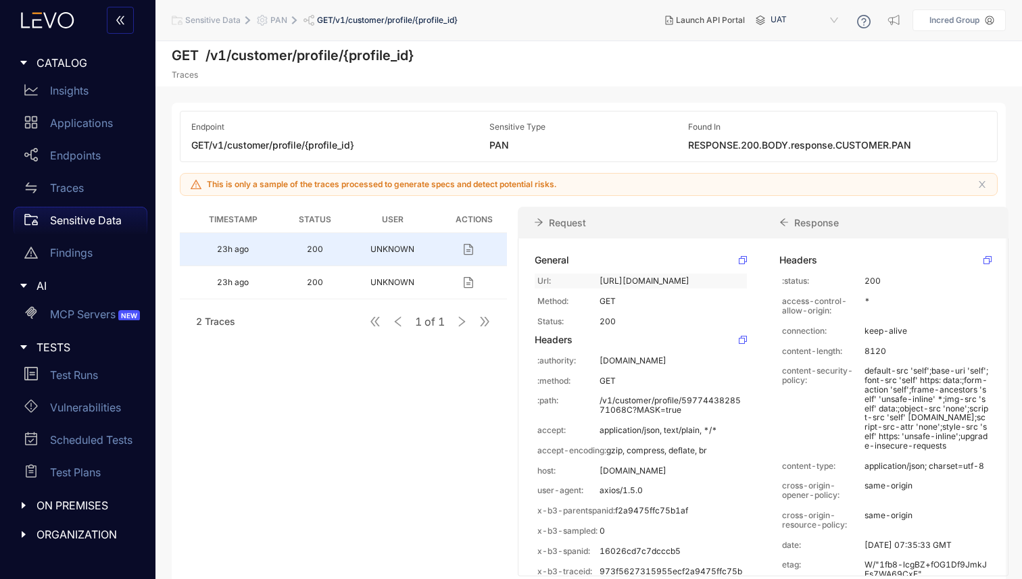
drag, startPoint x: 633, startPoint y: 308, endPoint x: 602, endPoint y: 278, distance: 43.5
click at [602, 278] on p "http://customer-service-preprod.internal-nprod.incred.com/v1/customer/profile/5…" at bounding box center [672, 280] width 145 height 9
copy p "ttp://customer-service-preprod.internal-nprod.incred.com/v1/customer/profile/59…"
click at [653, 286] on p "http://customer-service-preprod.internal-nprod.incred.com/v1/customer/profile/5…" at bounding box center [672, 280] width 145 height 9
drag, startPoint x: 639, startPoint y: 309, endPoint x: 605, endPoint y: 281, distance: 44.1
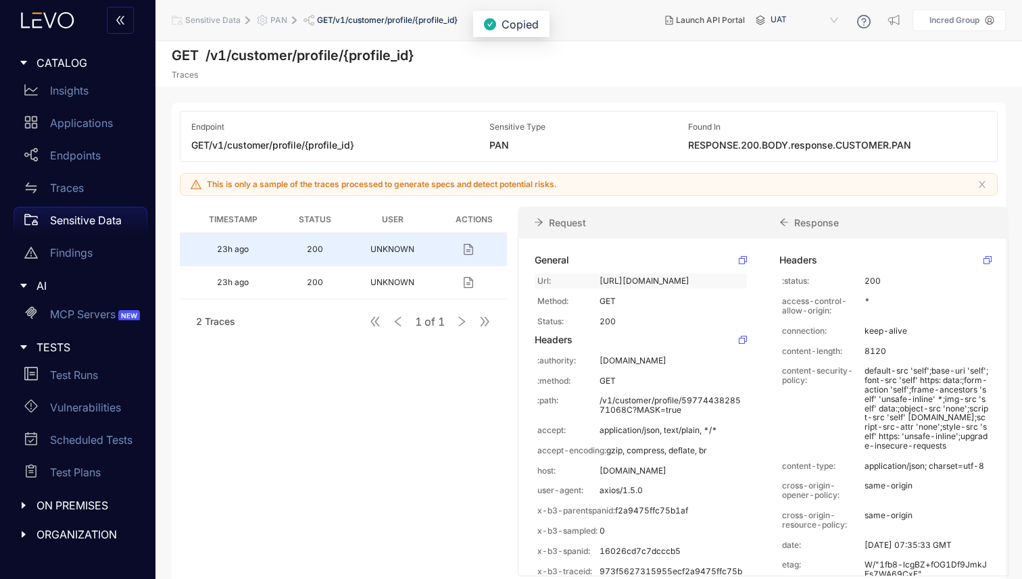
click at [605, 281] on p "http://customer-service-preprod.internal-nprod.incred.com/v1/customer/profile/5…" at bounding box center [672, 280] width 145 height 9
click at [742, 262] on icon at bounding box center [743, 260] width 8 height 8
drag, startPoint x: 635, startPoint y: 309, endPoint x: 595, endPoint y: 278, distance: 50.2
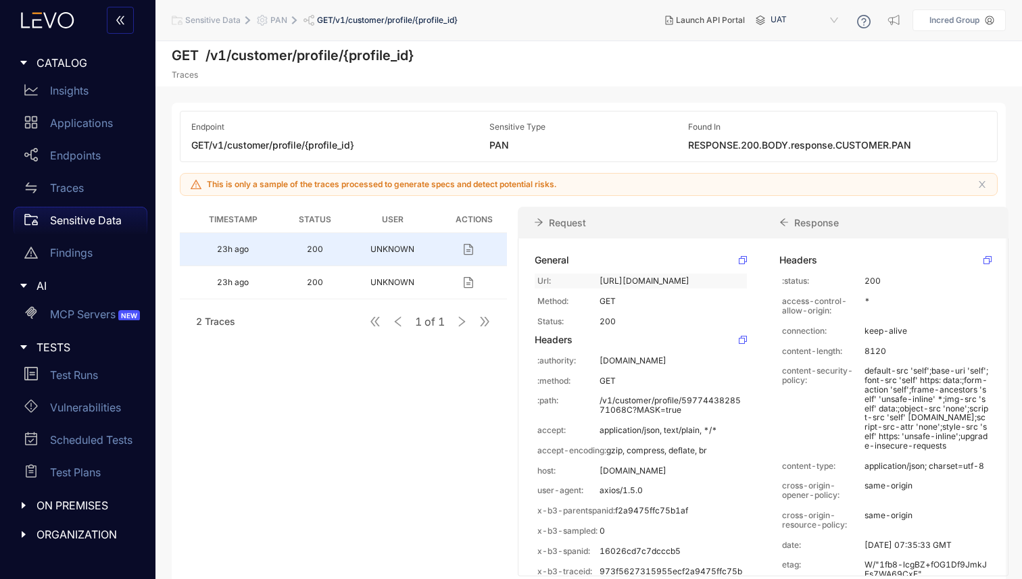
click at [595, 278] on div "Url: http://customer-service-preprod.internal-nprod.incred.com/v1/customer/prof…" at bounding box center [641, 281] width 212 height 15
copy div "http://customer-service-preprod.internal-nprod.incred.com/v1/customer/profile/5…"
click at [635, 286] on p "http://customer-service-preprod.internal-nprod.incred.com/v1/customer/profile/5…" at bounding box center [672, 280] width 145 height 9
click at [656, 286] on p "http://customer-service-preprod.internal-nprod.incred.com/v1/customer/profile/5…" at bounding box center [672, 280] width 145 height 9
click at [66, 84] on p "Insights" at bounding box center [69, 90] width 39 height 12
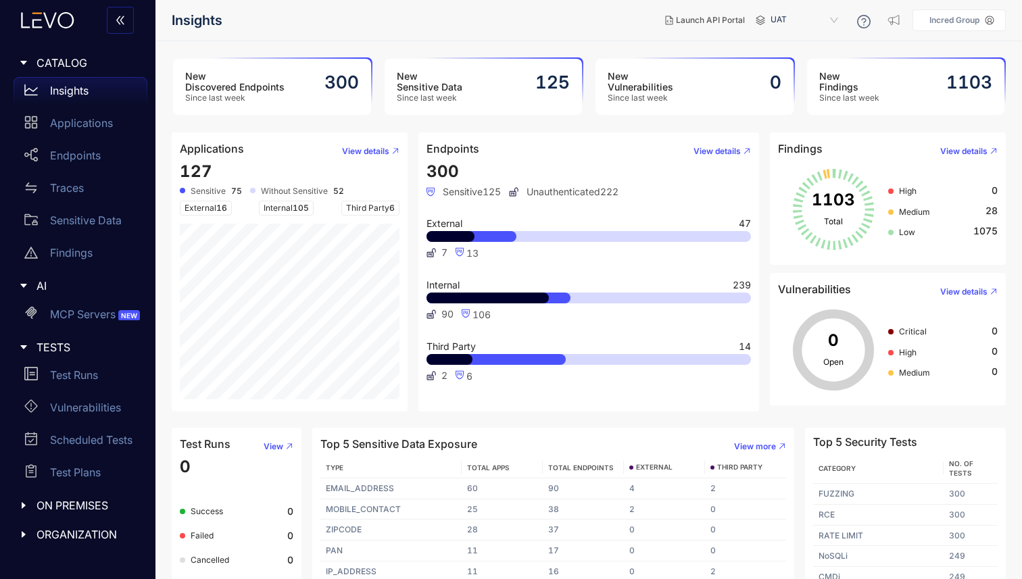
scroll to position [17, 0]
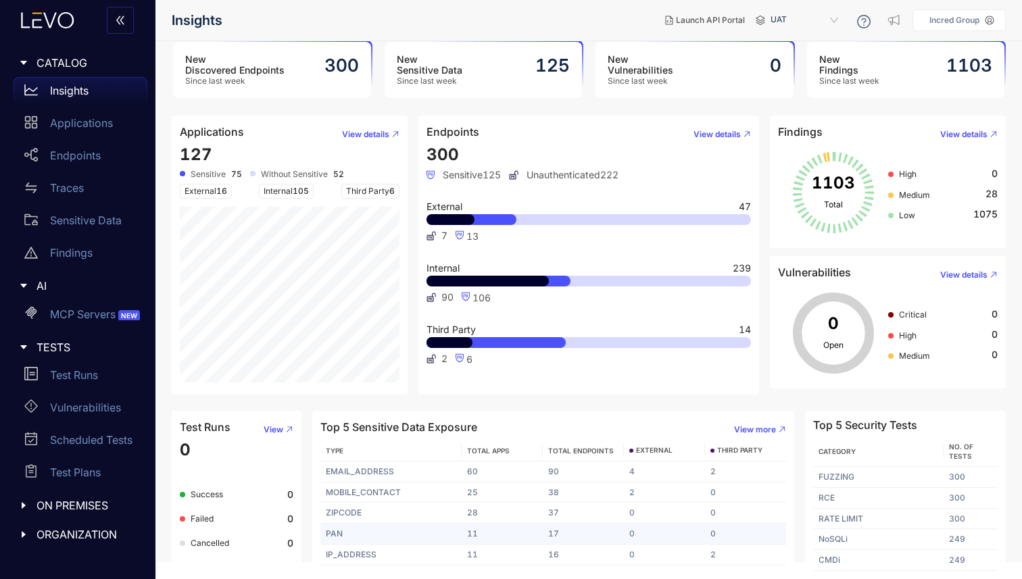
click at [337, 535] on td "PAN" at bounding box center [390, 534] width 141 height 21
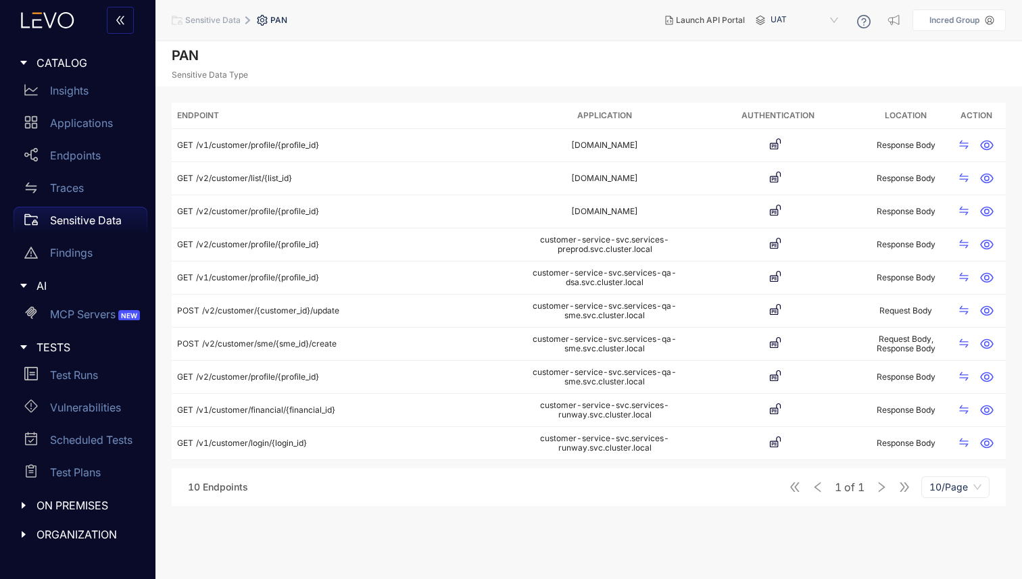
click at [946, 490] on span "10/Page" at bounding box center [955, 487] width 52 height 20
click at [940, 456] on div "100/Page" at bounding box center [955, 460] width 52 height 15
click at [220, 22] on span "Sensitive Data" at bounding box center [212, 20] width 55 height 9
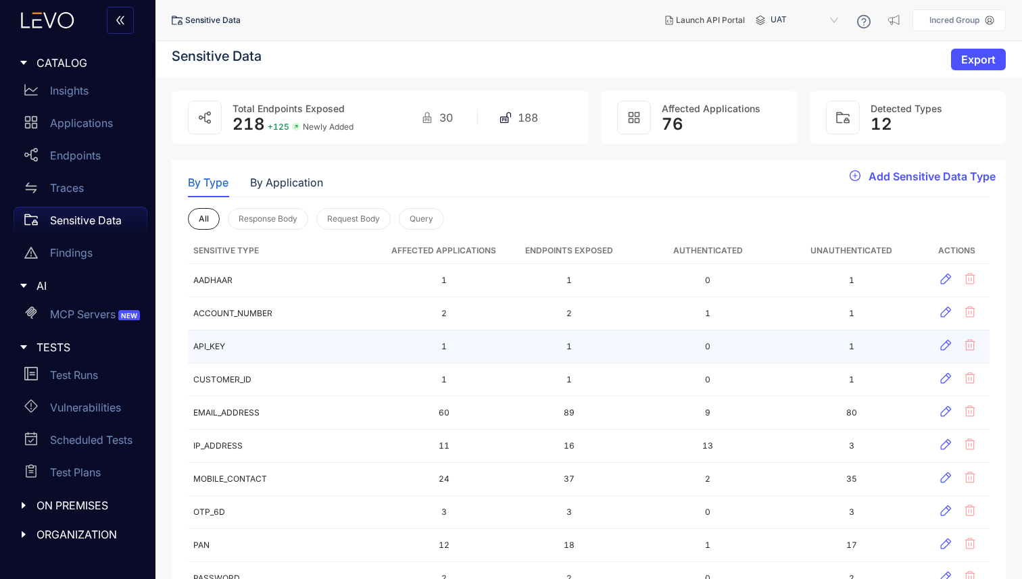
click at [210, 347] on td "API_KEY" at bounding box center [287, 347] width 198 height 33
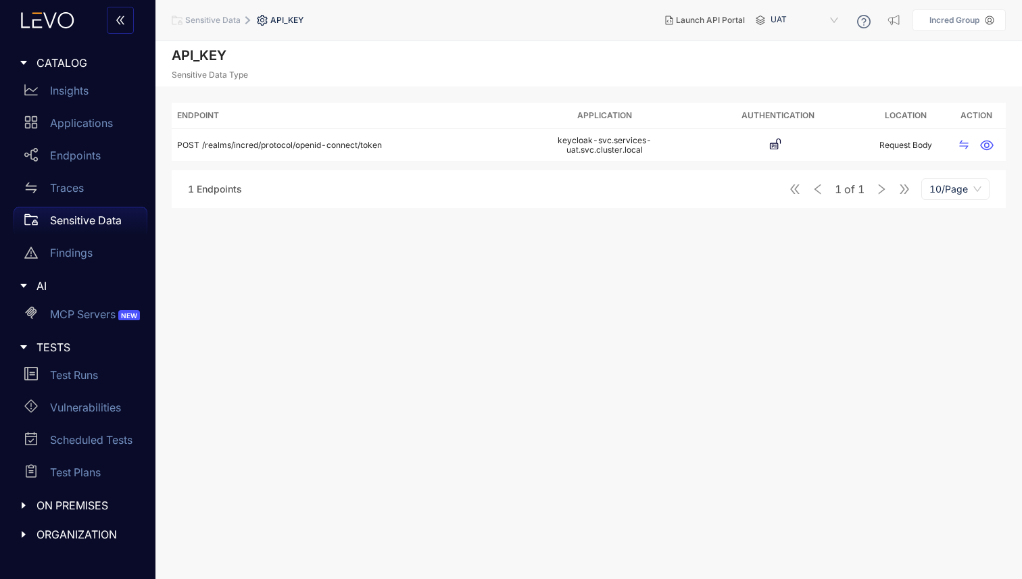
click at [214, 19] on span "Sensitive Data" at bounding box center [212, 20] width 55 height 9
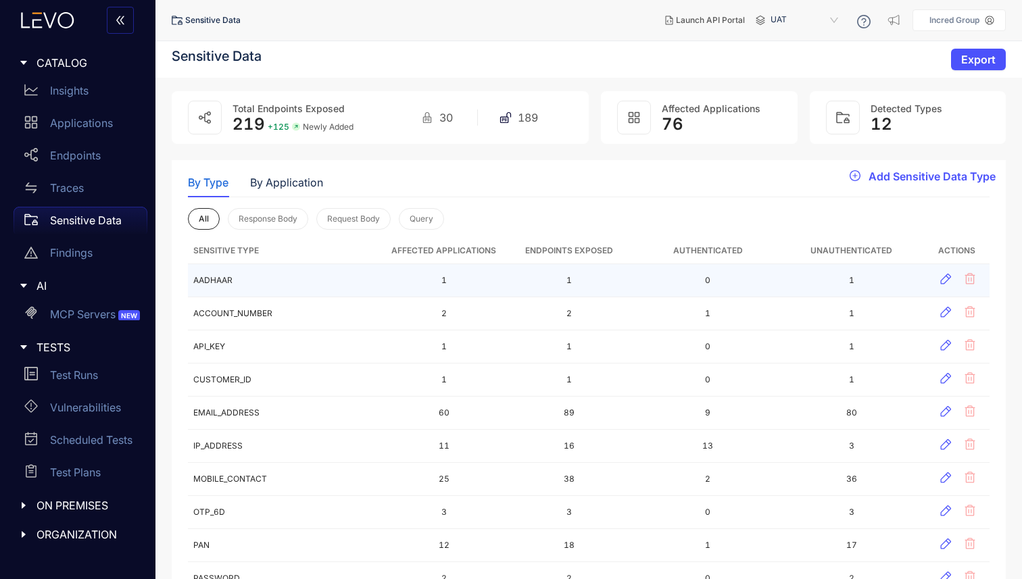
click at [217, 278] on td "AADHAAR" at bounding box center [287, 280] width 198 height 33
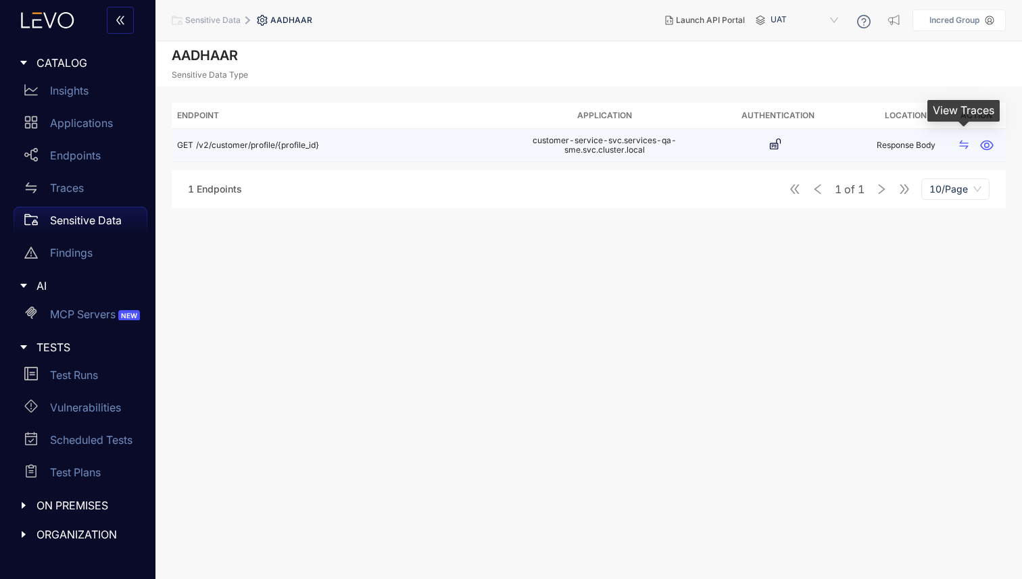
click at [967, 143] on icon "swap" at bounding box center [963, 144] width 11 height 11
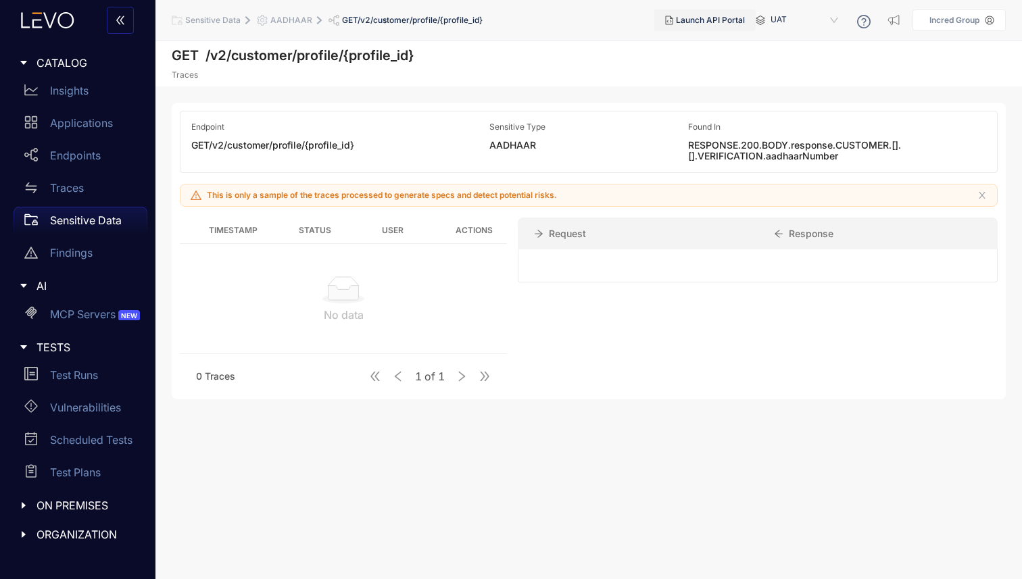
click at [708, 16] on span "Launch API Portal" at bounding box center [710, 20] width 69 height 9
click at [60, 122] on p "Applications" at bounding box center [81, 123] width 63 height 12
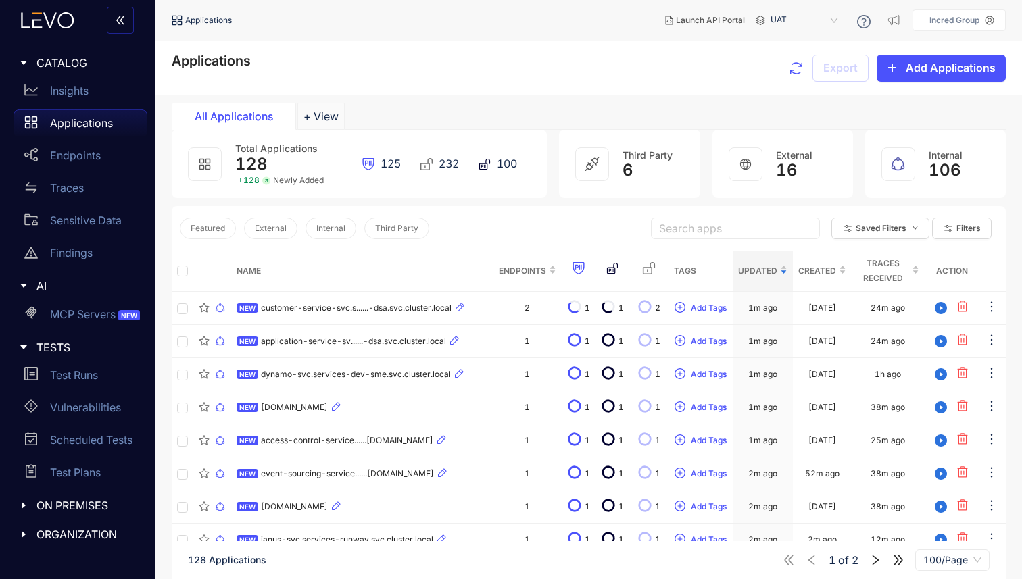
click at [75, 127] on p "Applications" at bounding box center [81, 123] width 63 height 12
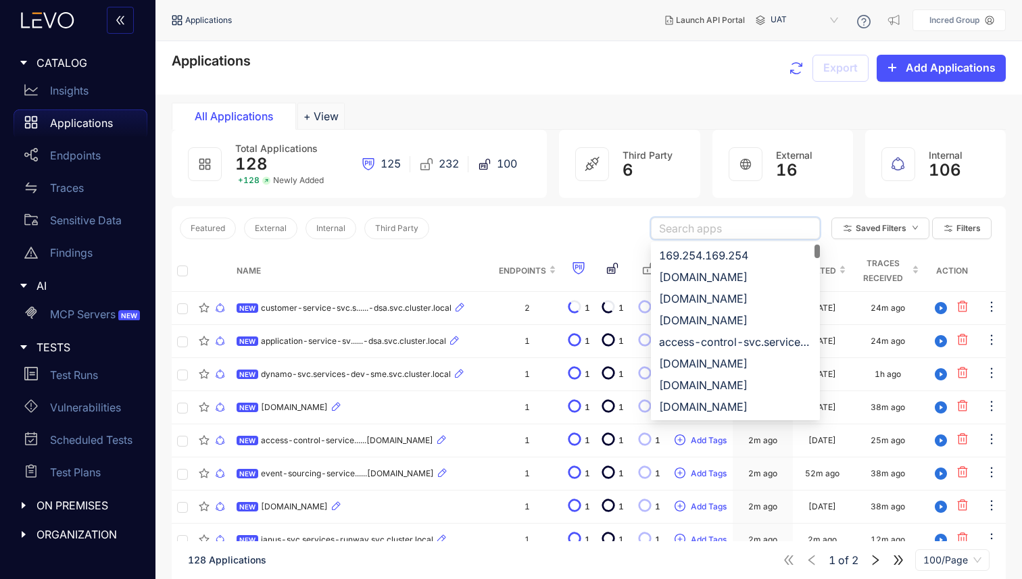
click at [687, 226] on input "search" at bounding box center [735, 228] width 153 height 20
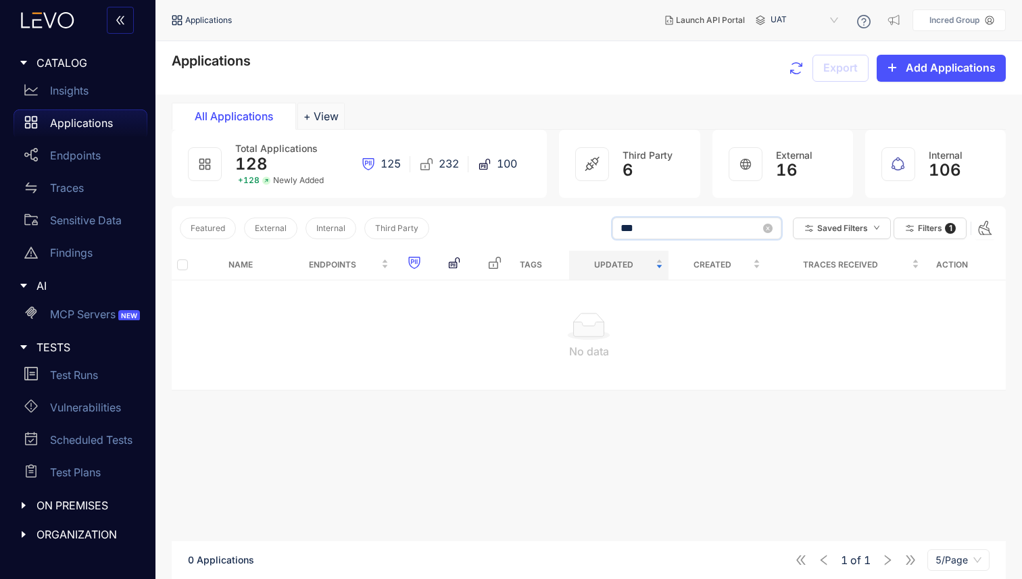
click at [654, 228] on input "***" at bounding box center [697, 228] width 153 height 20
type input "*"
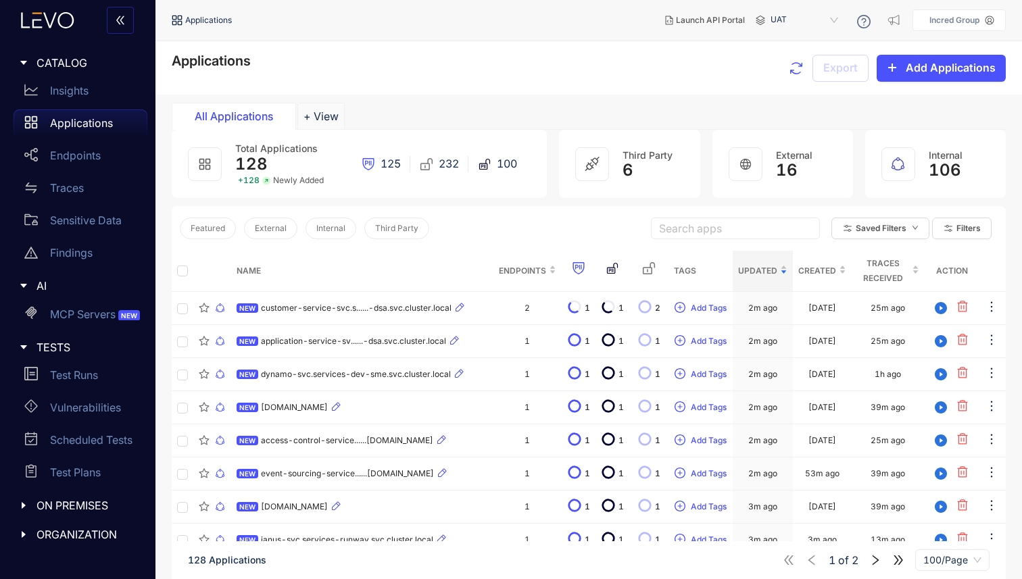
click at [617, 230] on div "Featured External Internal Third Party Search apps Saved Filters Filters" at bounding box center [589, 228] width 834 height 45
click at [679, 233] on input "search" at bounding box center [735, 228] width 153 height 20
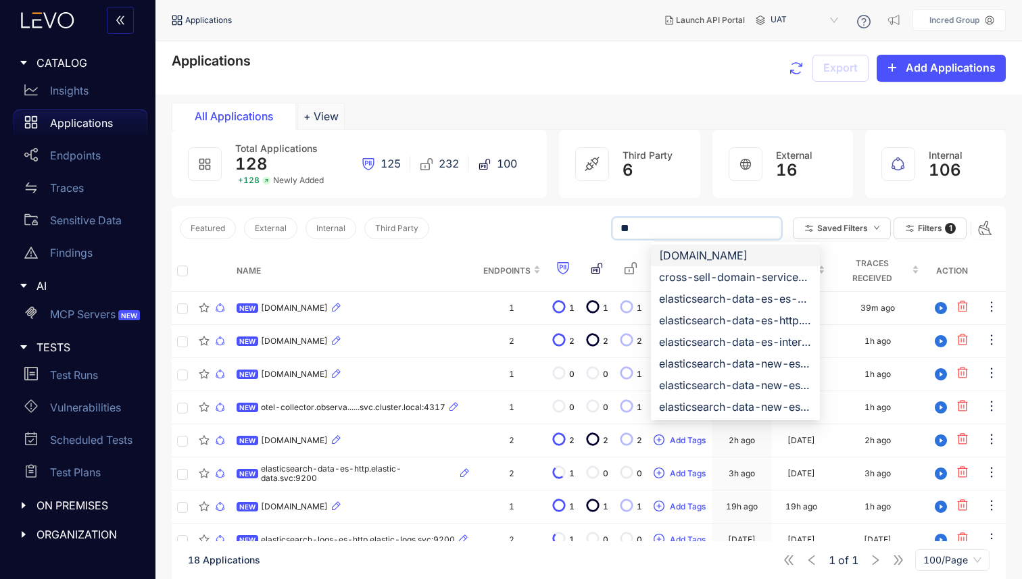
type input "*"
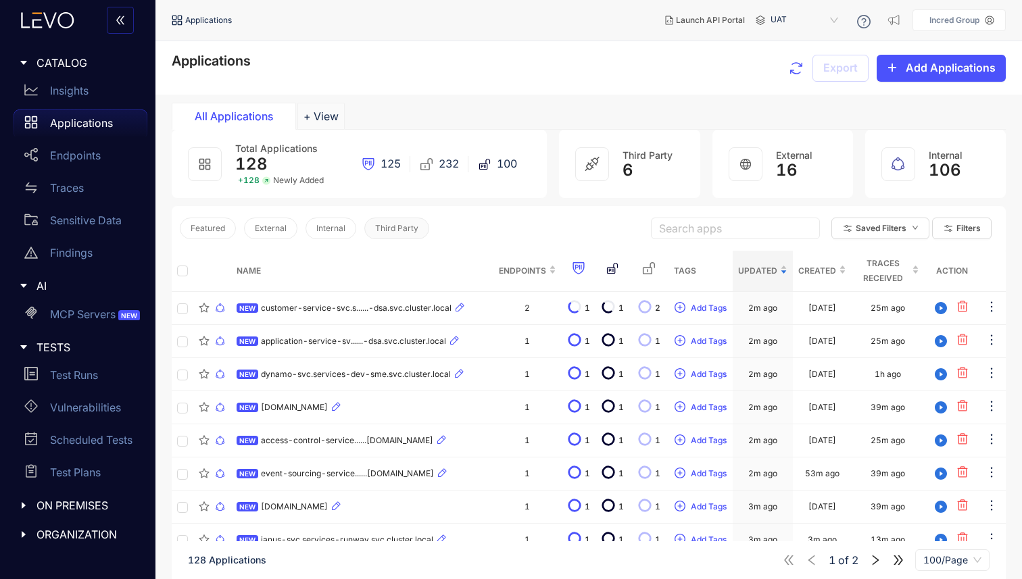
click at [389, 228] on span "Third Party" at bounding box center [396, 228] width 43 height 9
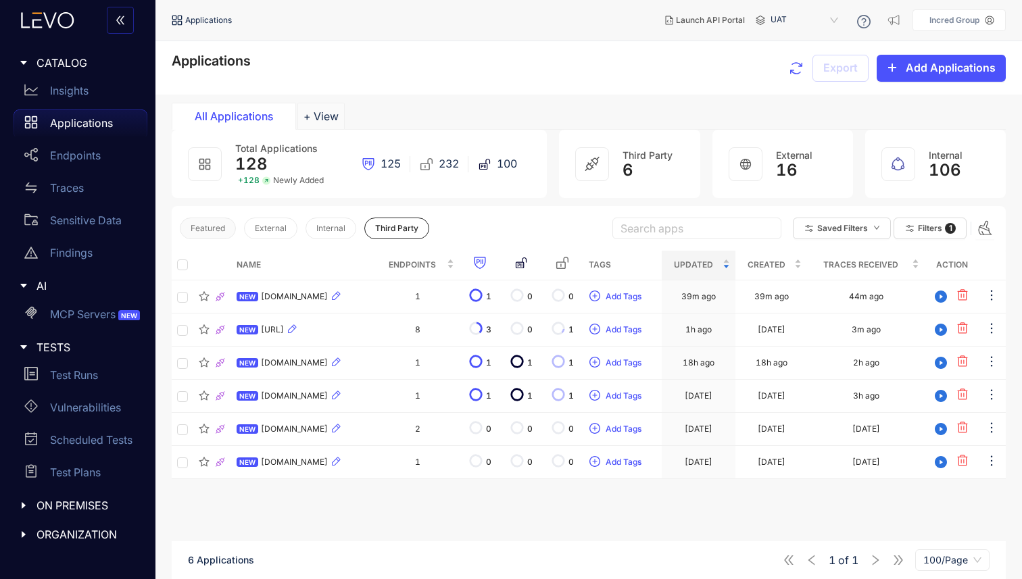
click at [197, 226] on span "Featured" at bounding box center [208, 228] width 34 height 9
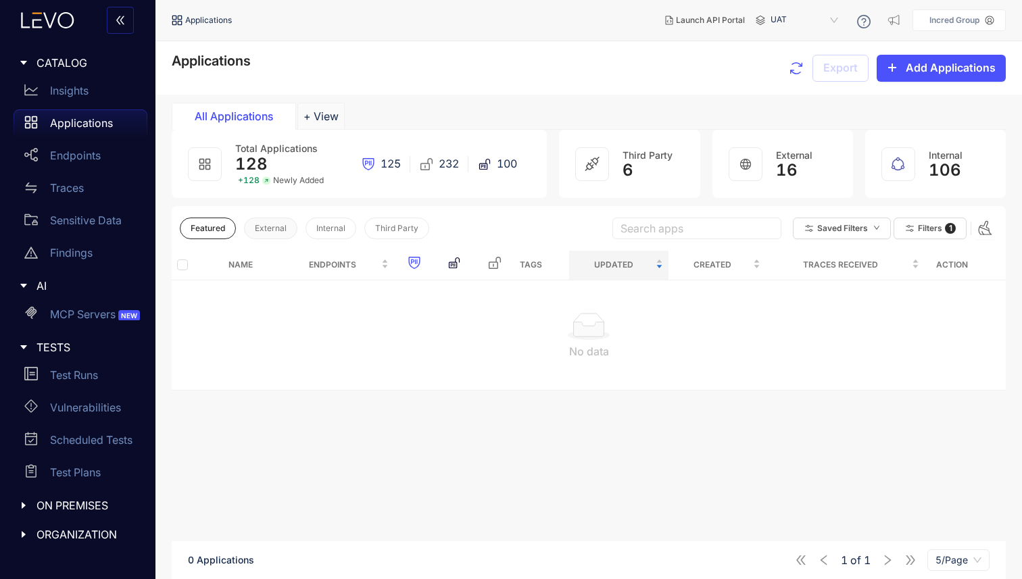
click at [261, 227] on span "External" at bounding box center [271, 228] width 32 height 9
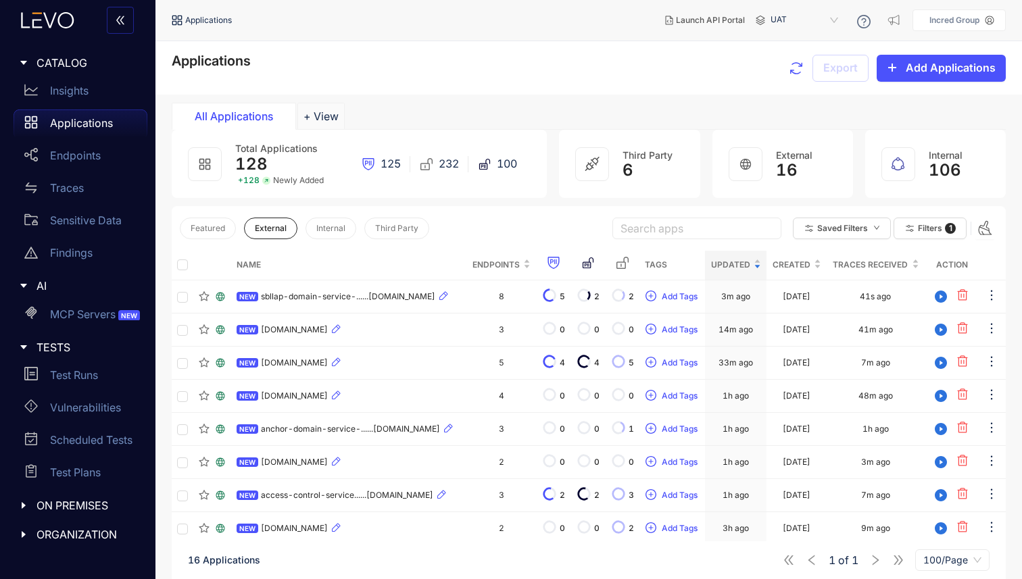
click at [656, 230] on input "search" at bounding box center [697, 228] width 153 height 20
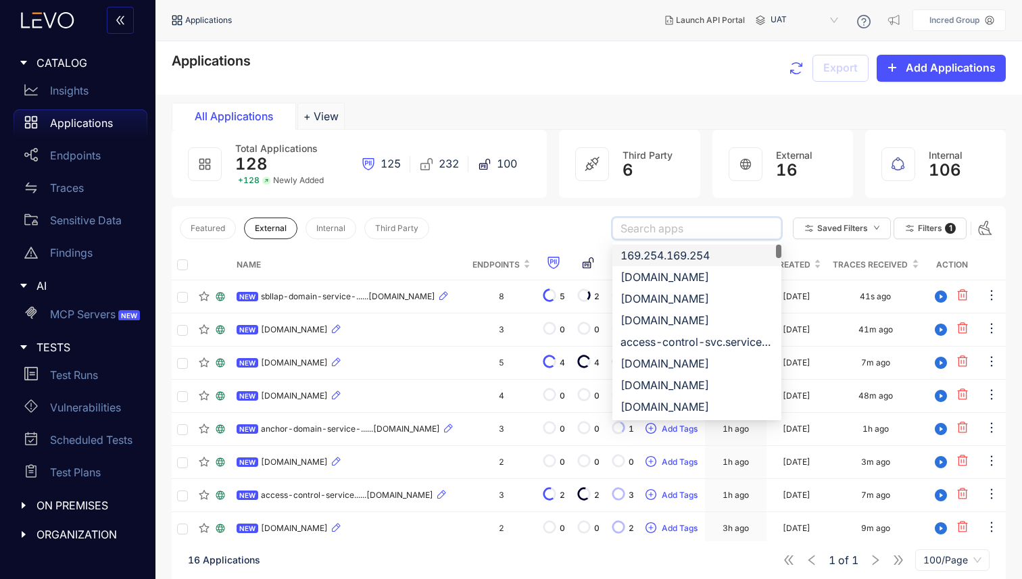
click at [654, 256] on div "169.254.169.254" at bounding box center [697, 255] width 153 height 15
type input "**********"
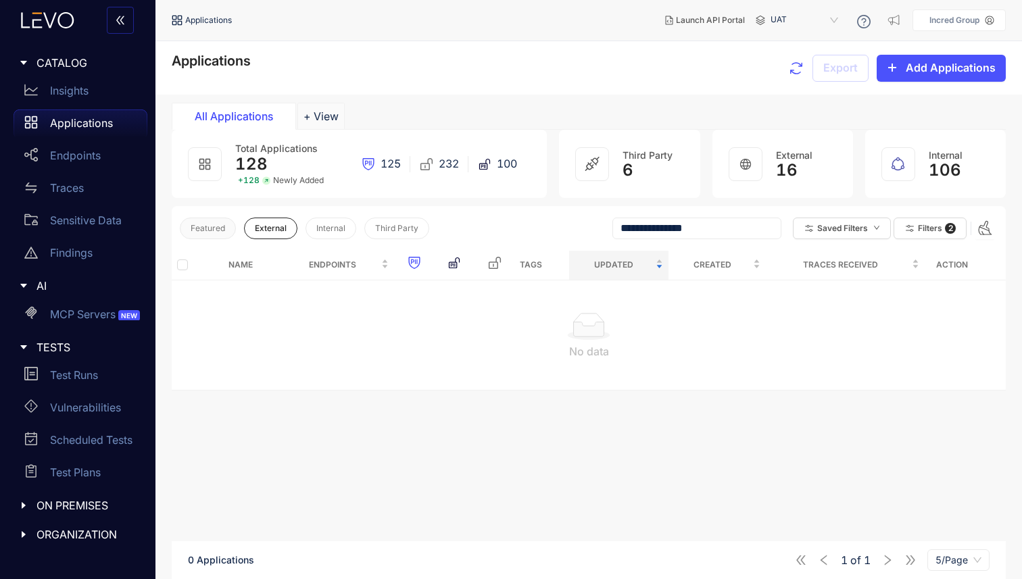
click at [214, 224] on span "Featured" at bounding box center [208, 228] width 34 height 9
click at [270, 228] on span "External" at bounding box center [271, 228] width 32 height 9
click at [326, 227] on span "Internal" at bounding box center [330, 228] width 29 height 9
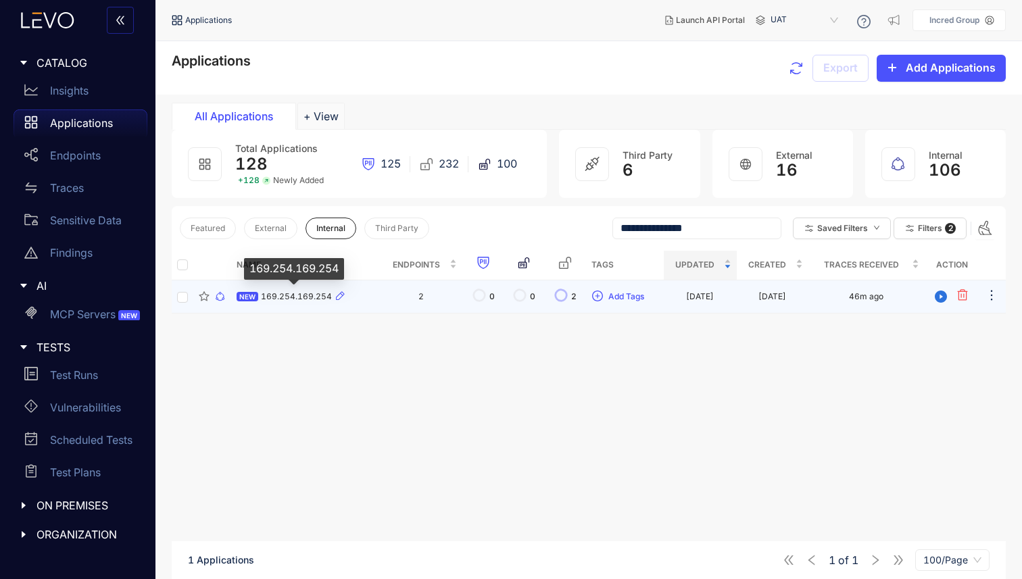
click at [295, 297] on span "169.254.169.254" at bounding box center [296, 296] width 71 height 9
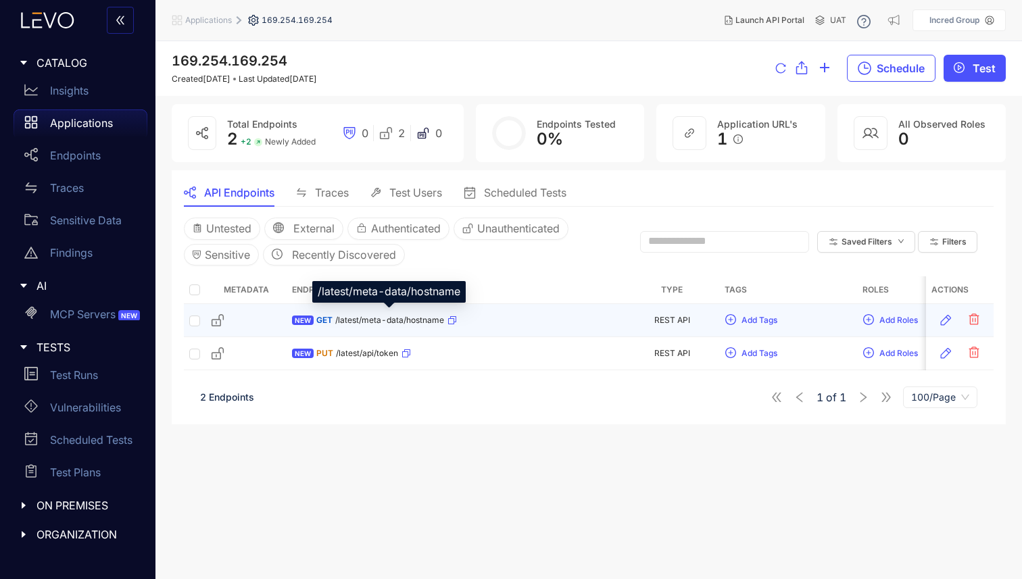
click at [368, 317] on span "/latest/meta-data/hostname" at bounding box center [389, 320] width 109 height 9
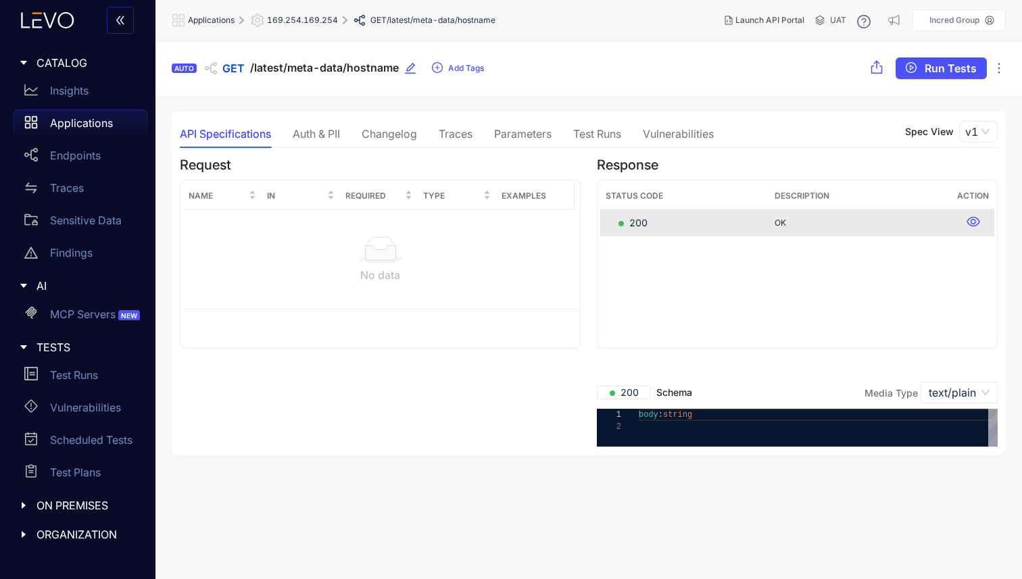
click at [310, 19] on span "169.254.169.254" at bounding box center [302, 20] width 71 height 9
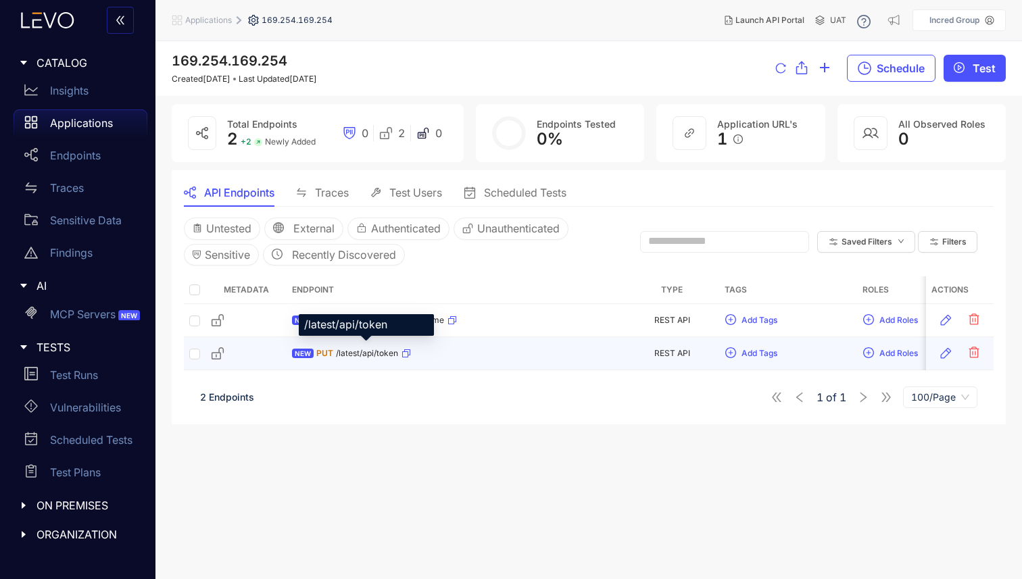
click at [358, 350] on span "/latest/api/token" at bounding box center [367, 353] width 62 height 9
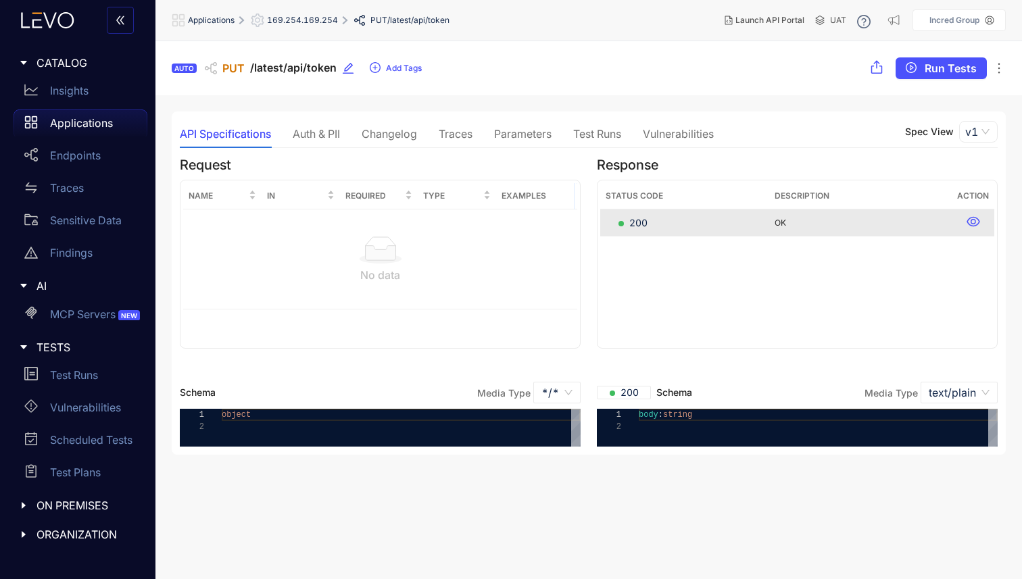
click at [683, 133] on div "Vulnerabilities" at bounding box center [678, 134] width 71 height 12
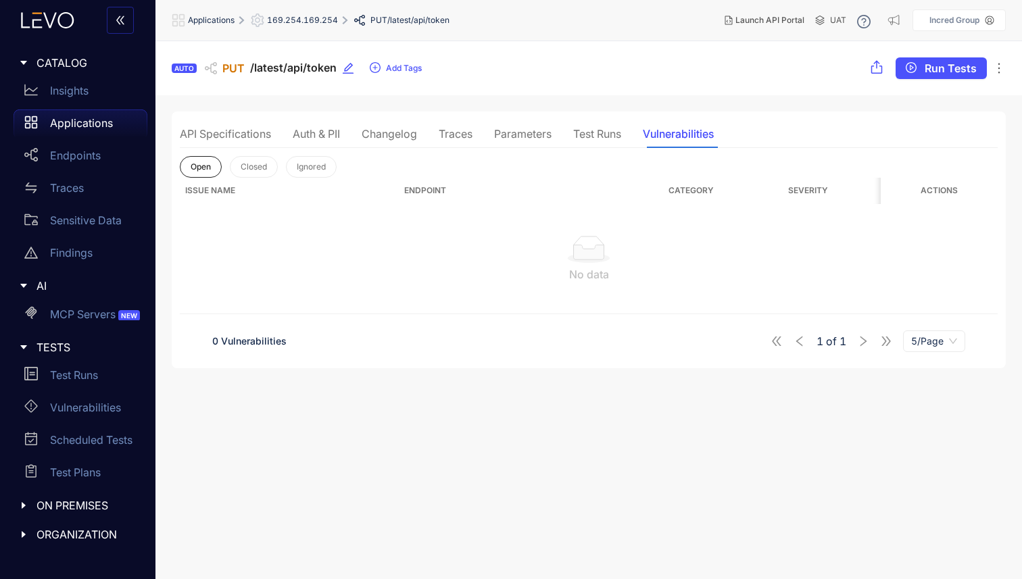
click at [527, 142] on div "Parameters" at bounding box center [522, 134] width 57 height 28
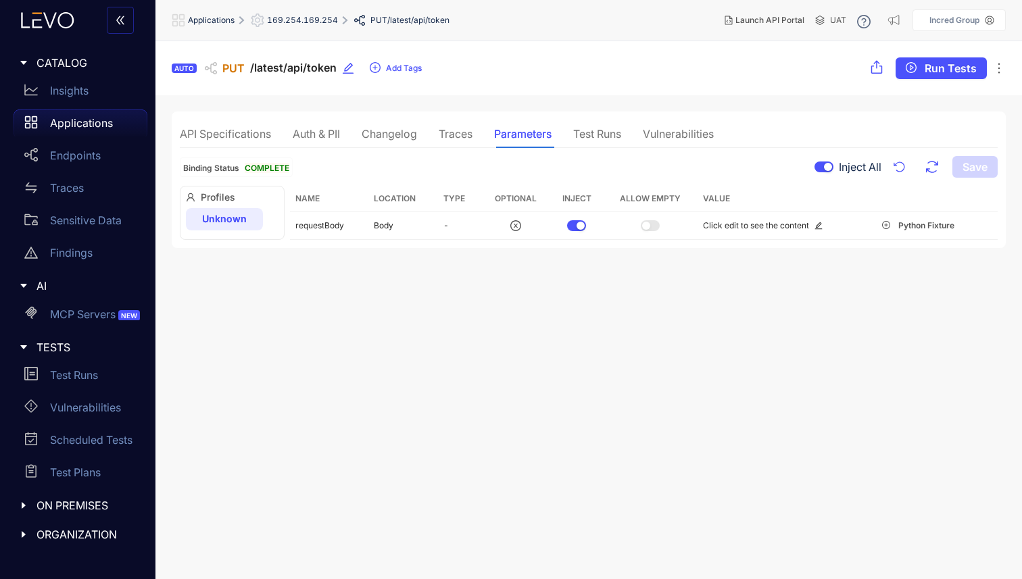
click at [457, 137] on div "Traces" at bounding box center [456, 134] width 34 height 12
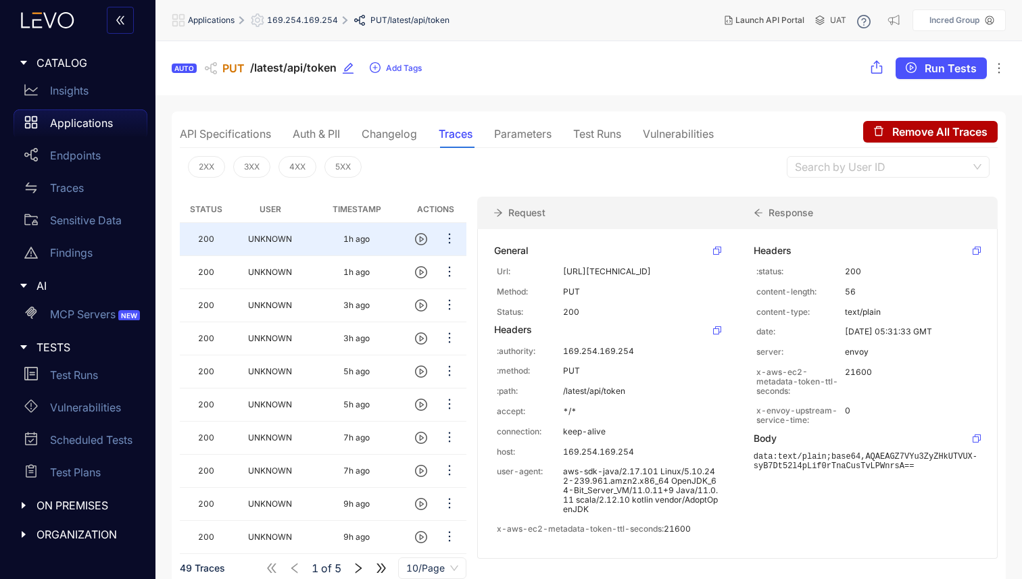
click at [716, 253] on icon at bounding box center [717, 251] width 8 height 8
drag, startPoint x: 719, startPoint y: 271, endPoint x: 559, endPoint y: 272, distance: 159.5
click at [559, 272] on div "Url: http://169.254.169.254/latest/api/token" at bounding box center [607, 271] width 227 height 15
copy div "http://169.254.169.254/latest/api/token"
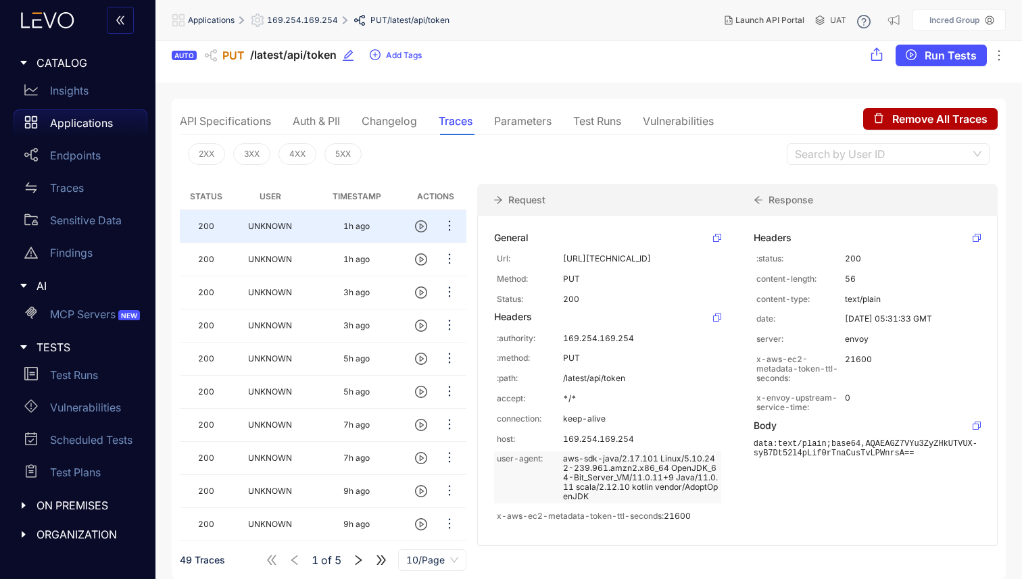
click at [618, 497] on p "aws-sdk-java/2.17.101 Linux/5.10.242-239.961.amzn2.x86_64 OpenJDK_64-Bit_Server…" at bounding box center [640, 477] width 155 height 47
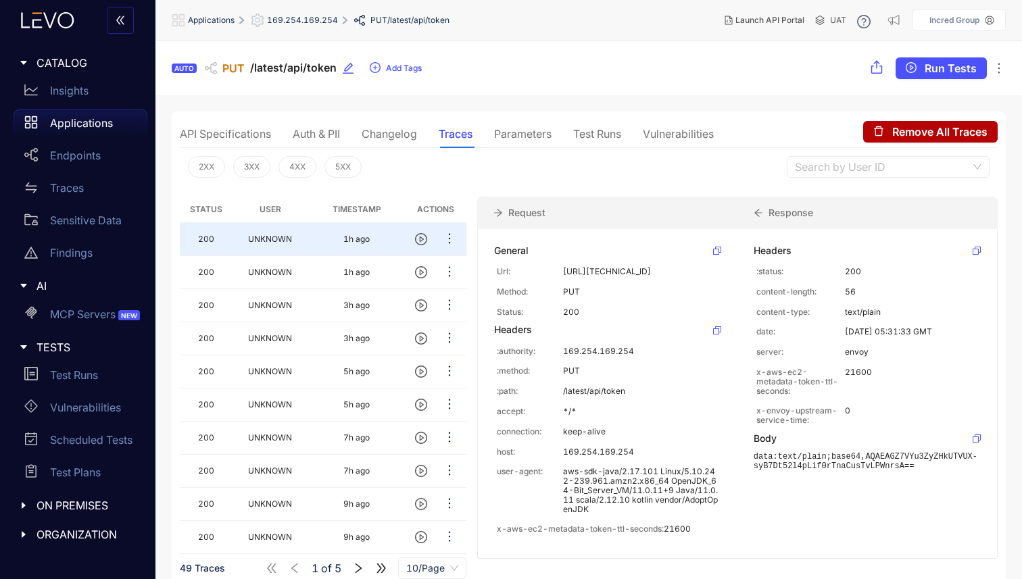
click at [296, 20] on span "169.254.169.254" at bounding box center [302, 20] width 71 height 9
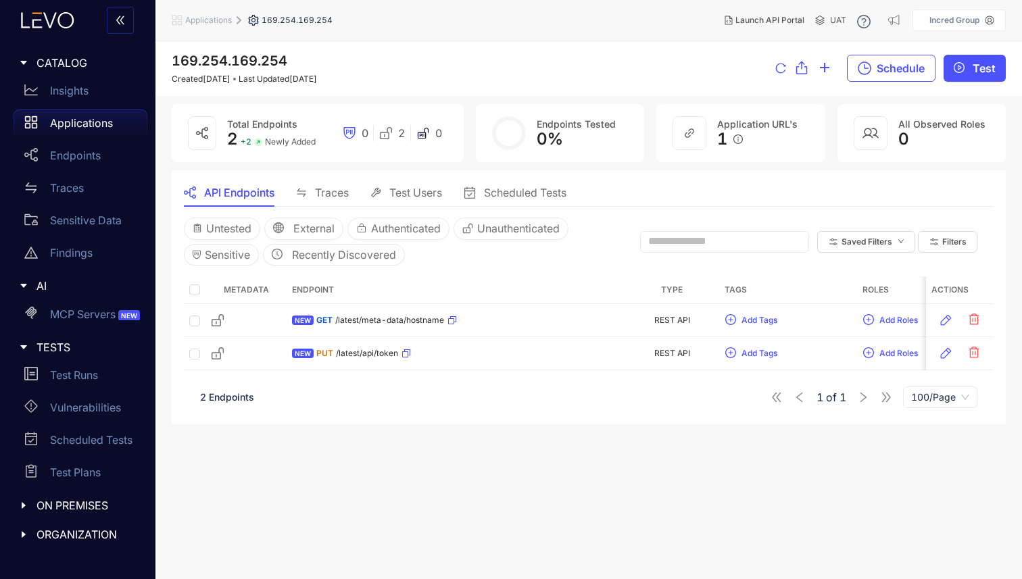
click at [325, 191] on span "Traces" at bounding box center [332, 193] width 34 height 12
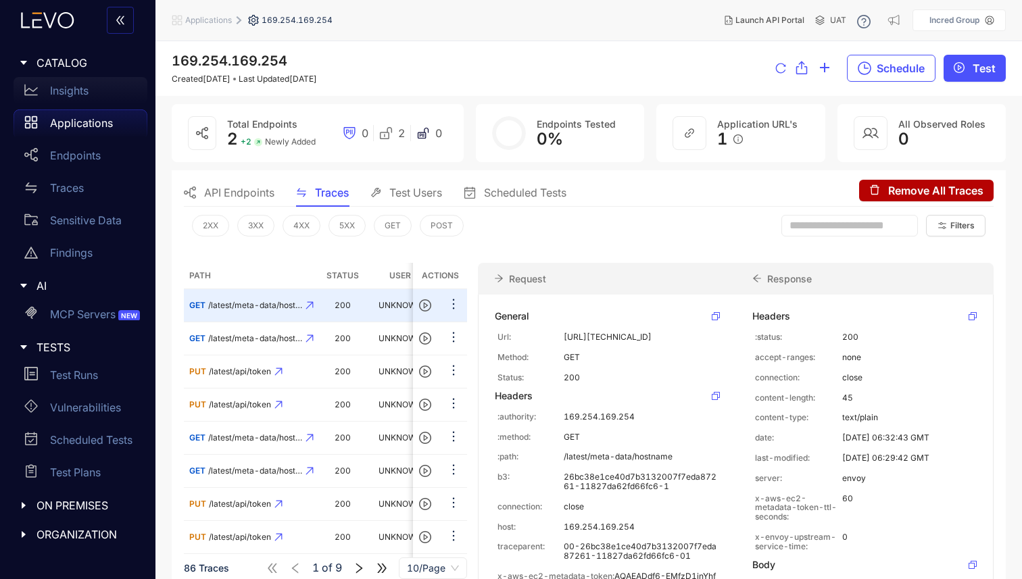
click at [72, 93] on p "Insights" at bounding box center [69, 90] width 39 height 12
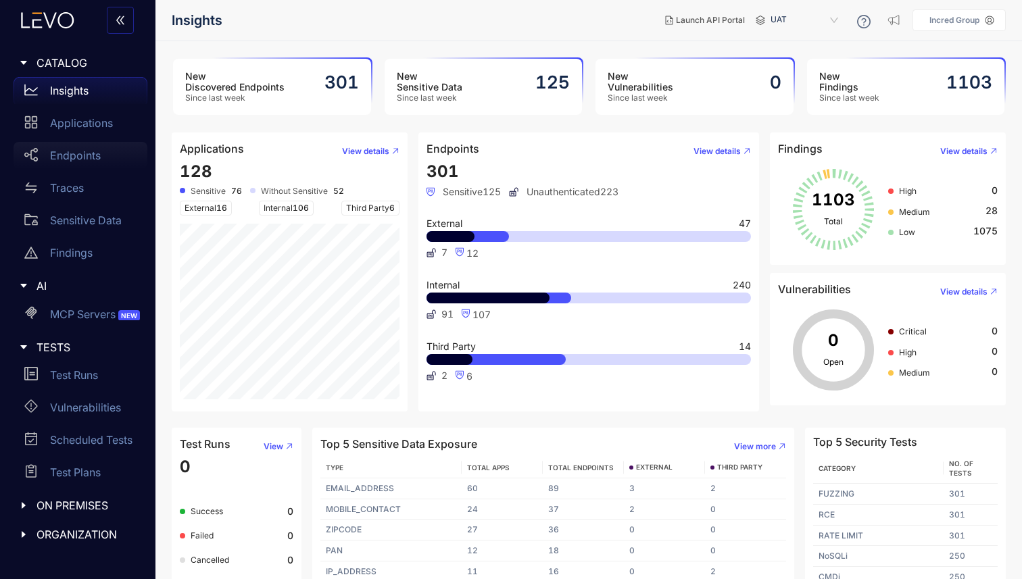
click at [74, 161] on p "Endpoints" at bounding box center [75, 155] width 51 height 12
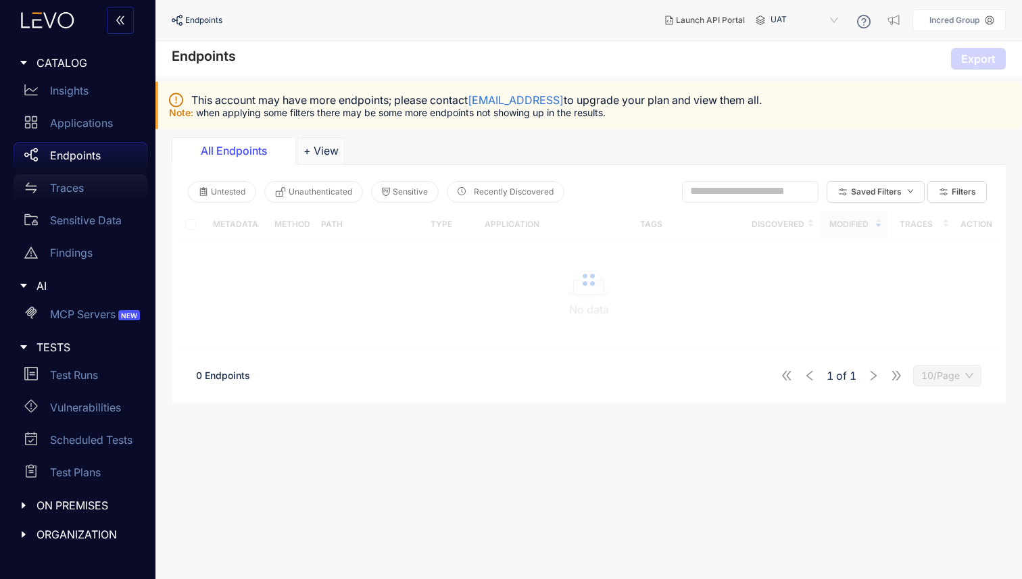
click at [72, 184] on p "Traces" at bounding box center [67, 188] width 34 height 12
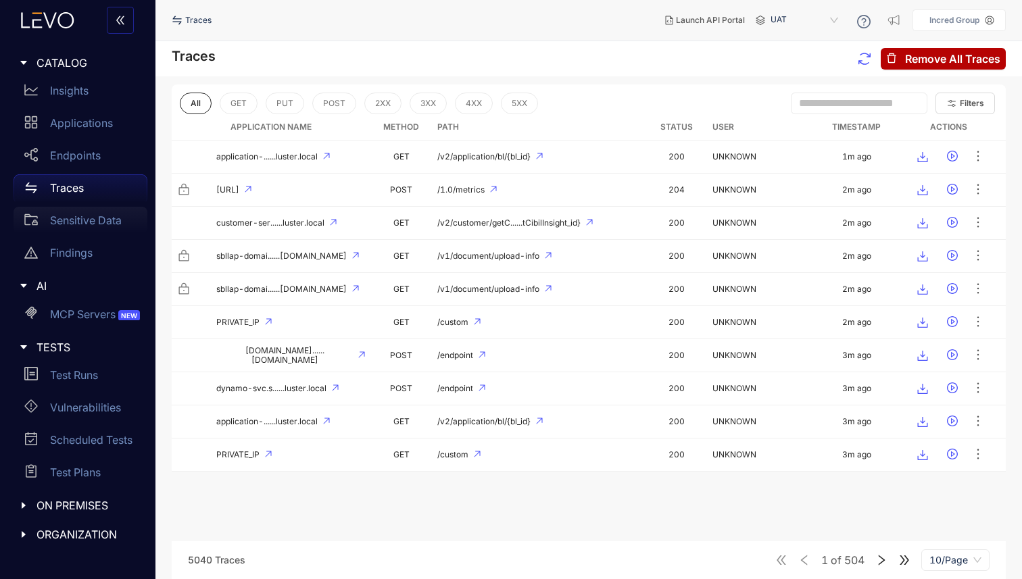
click at [81, 224] on p "Sensitive Data" at bounding box center [86, 220] width 72 height 12
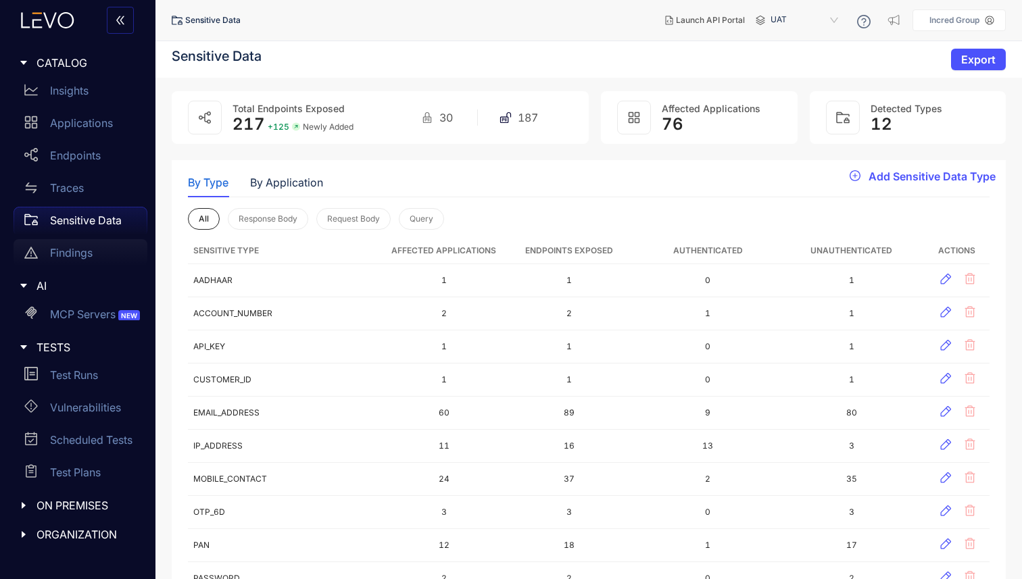
click at [85, 247] on p "Findings" at bounding box center [71, 253] width 43 height 12
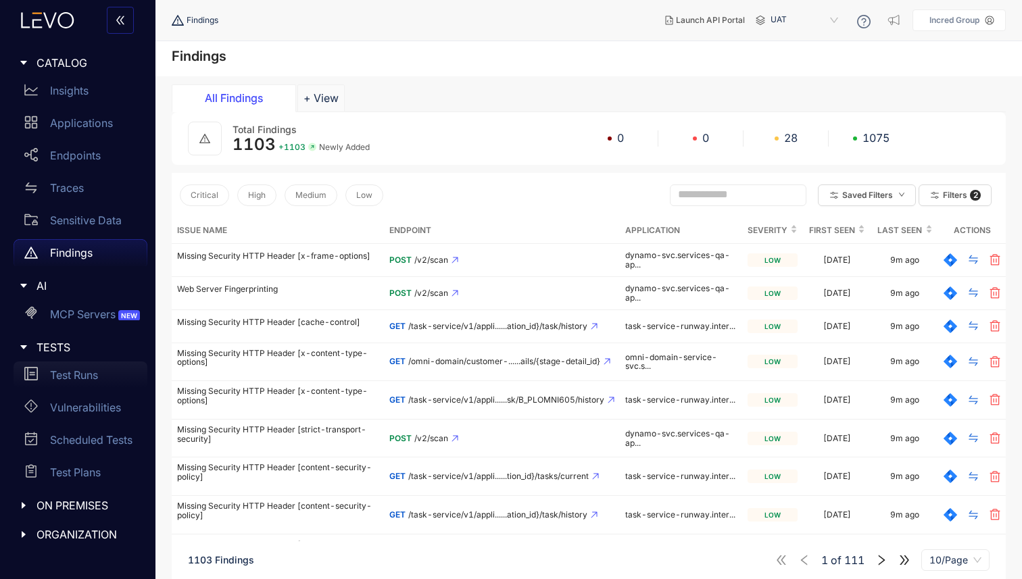
click at [99, 379] on div "Test Runs" at bounding box center [81, 375] width 134 height 27
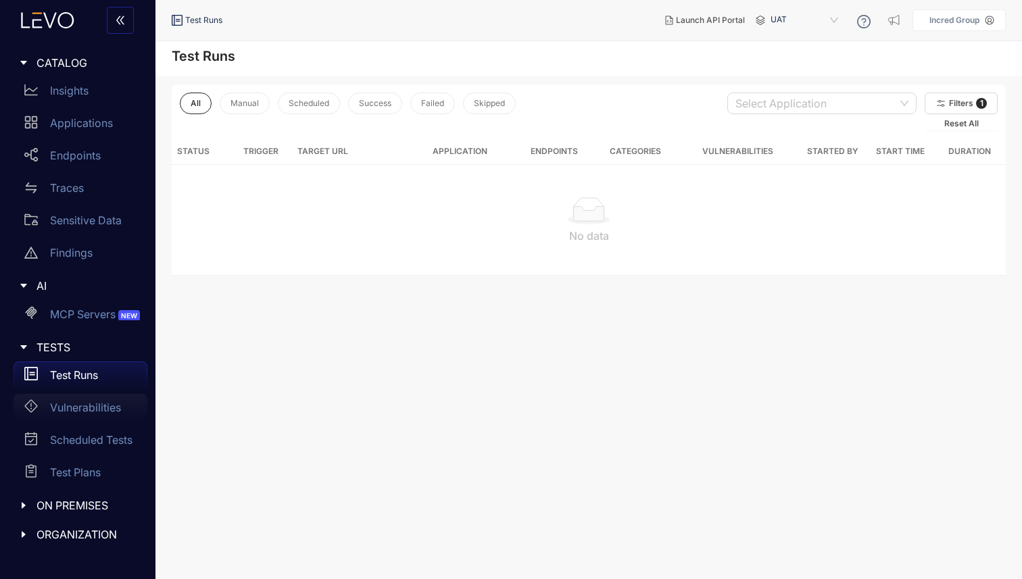
click at [87, 402] on p "Vulnerabilities" at bounding box center [85, 408] width 71 height 12
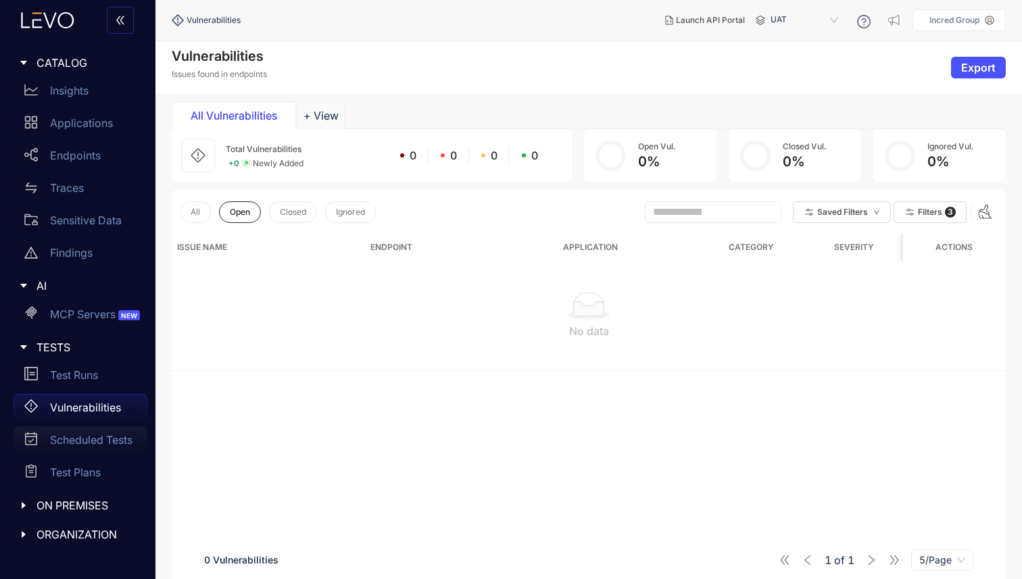
click at [87, 441] on p "Scheduled Tests" at bounding box center [91, 440] width 82 height 12
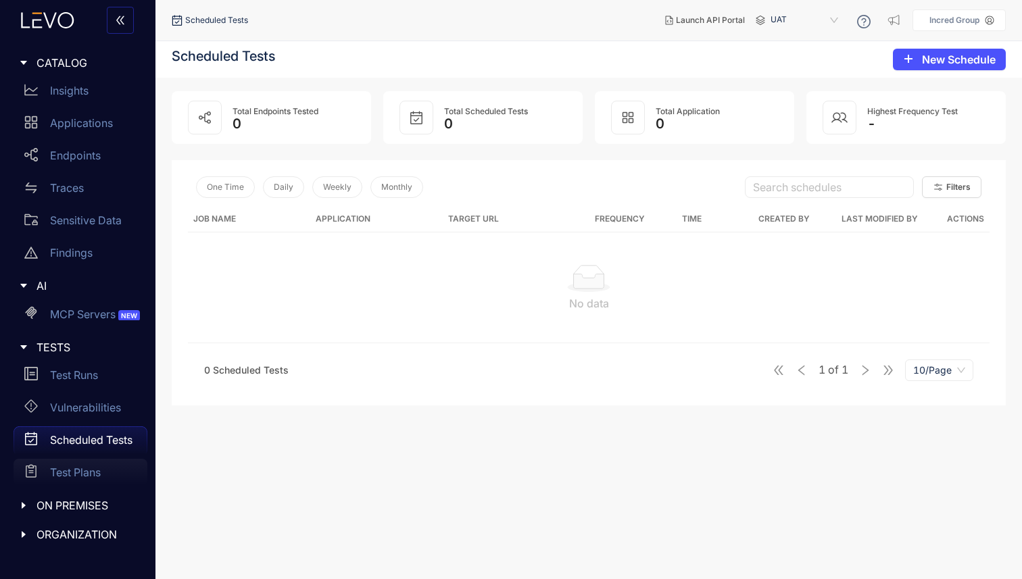
click at [73, 475] on p "Test Plans" at bounding box center [75, 472] width 51 height 12
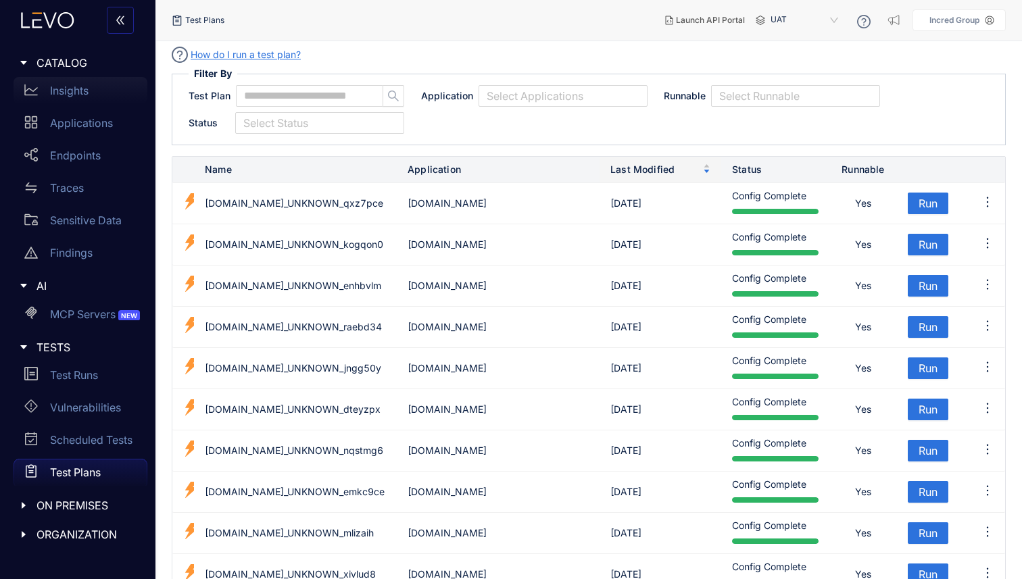
click at [73, 95] on p "Insights" at bounding box center [69, 90] width 39 height 12
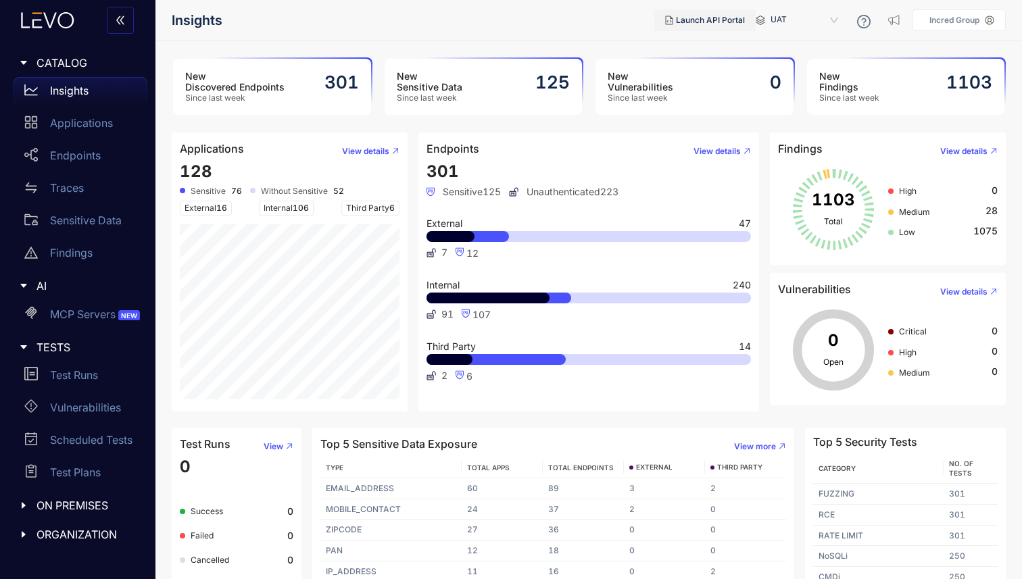
click at [698, 25] on button "Launch API Portal" at bounding box center [704, 20] width 101 height 22
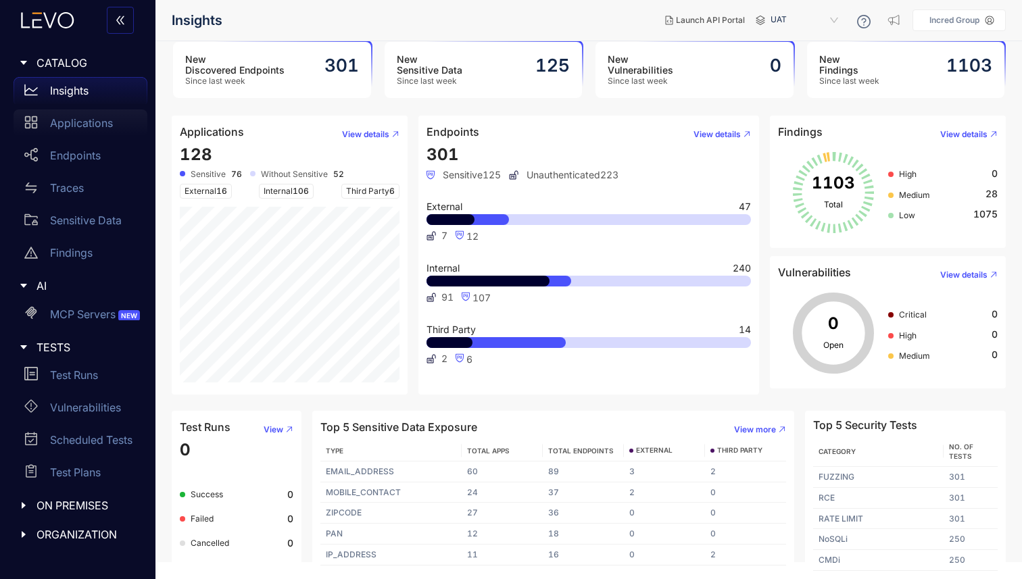
click at [87, 123] on p "Applications" at bounding box center [81, 123] width 63 height 12
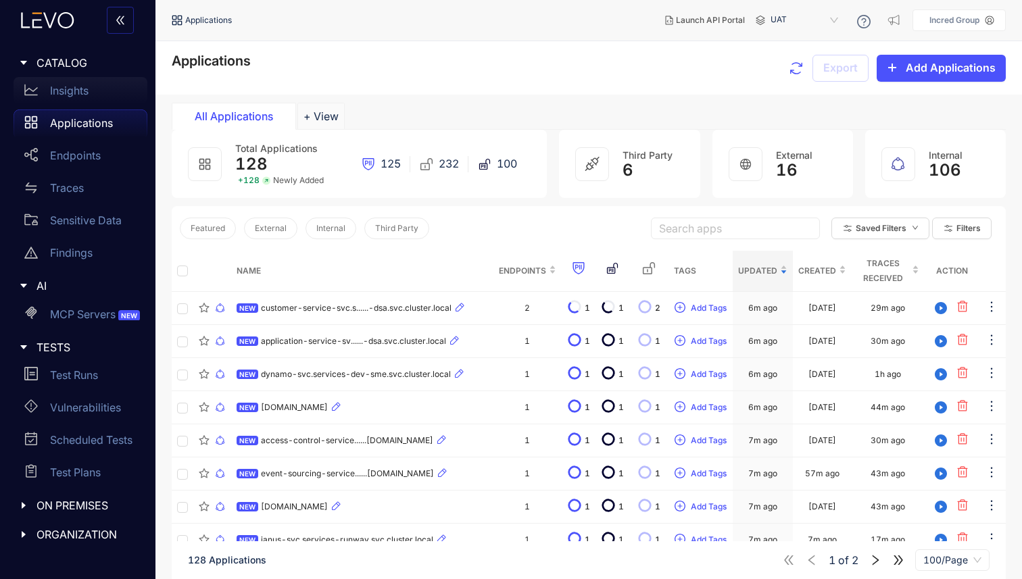
click at [87, 91] on p "Insights" at bounding box center [69, 90] width 39 height 12
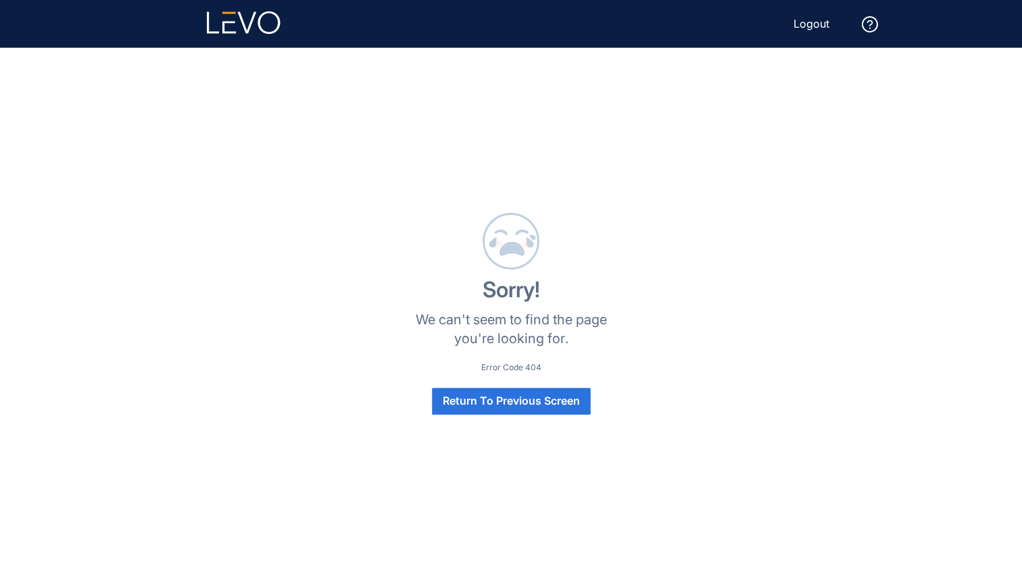
click at [457, 397] on span "Return To Previous Screen" at bounding box center [511, 401] width 137 height 12
click at [489, 402] on span "Return To Previous Screen" at bounding box center [511, 401] width 137 height 12
click at [493, 398] on span "Return To Previous Screen" at bounding box center [511, 401] width 137 height 12
click at [494, 402] on span "Return To Previous Screen" at bounding box center [511, 401] width 137 height 12
click at [485, 395] on span "Return To Previous Screen" at bounding box center [511, 401] width 137 height 12
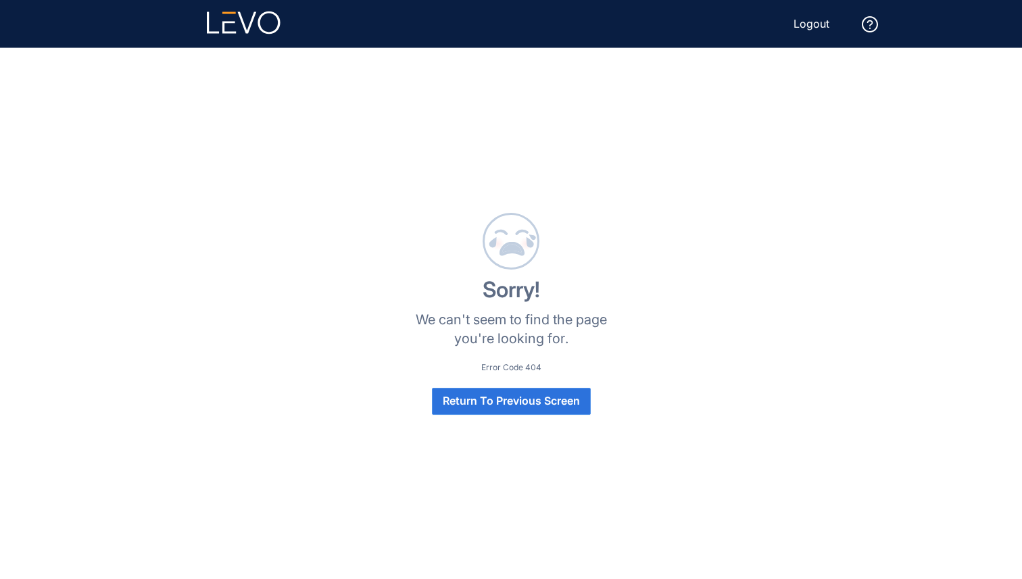
click at [493, 399] on span "Return To Previous Screen" at bounding box center [511, 401] width 137 height 12
